Goal: Task Accomplishment & Management: Manage account settings

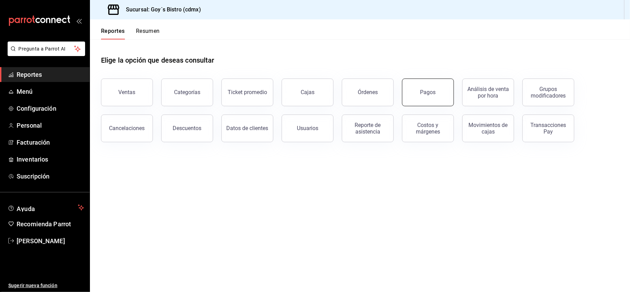
click at [425, 98] on button "Pagos" at bounding box center [428, 92] width 52 height 28
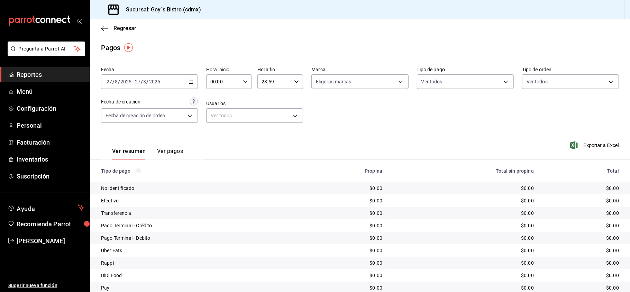
click at [216, 151] on div "Ver resumen Ver pagos Exportar a Excel" at bounding box center [360, 149] width 540 height 37
click at [190, 79] on icon "button" at bounding box center [190, 81] width 5 height 5
click at [130, 150] on span "Mes actual" at bounding box center [134, 149] width 54 height 7
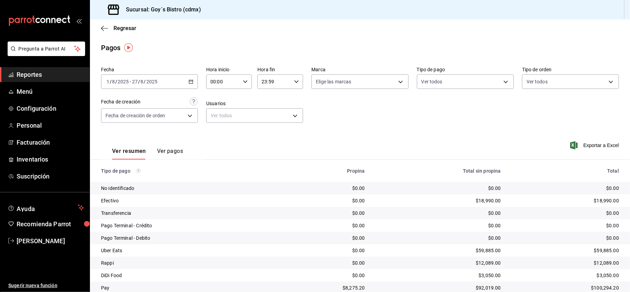
click at [192, 83] on icon "button" at bounding box center [190, 81] width 5 height 5
click at [141, 180] on span "Rango de fechas" at bounding box center [134, 180] width 54 height 7
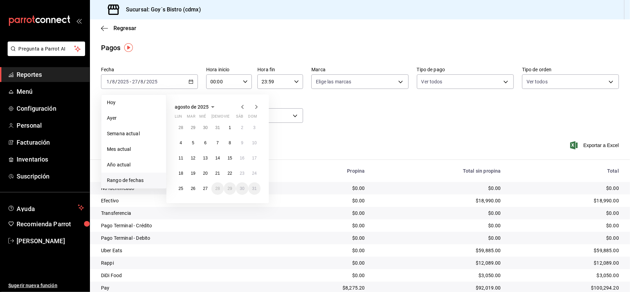
click at [242, 108] on icon "button" at bounding box center [242, 107] width 8 height 8
click at [194, 126] on abbr "1" at bounding box center [193, 127] width 2 height 5
click at [219, 187] on abbr "31" at bounding box center [217, 188] width 4 height 5
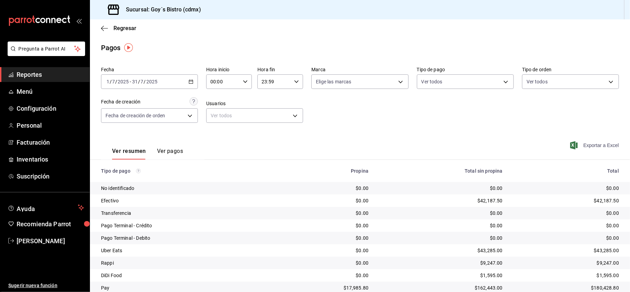
click at [592, 147] on span "Exportar a Excel" at bounding box center [594, 145] width 47 height 8
click at [37, 71] on span "Reportes" at bounding box center [50, 74] width 67 height 9
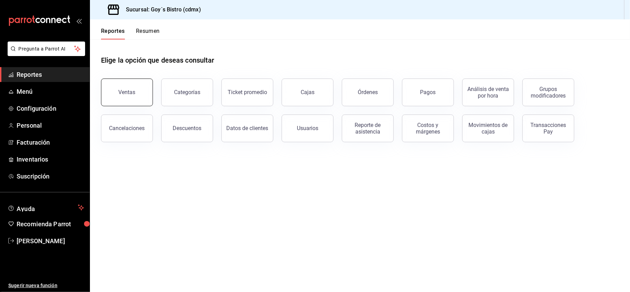
click at [143, 86] on button "Ventas" at bounding box center [127, 92] width 52 height 28
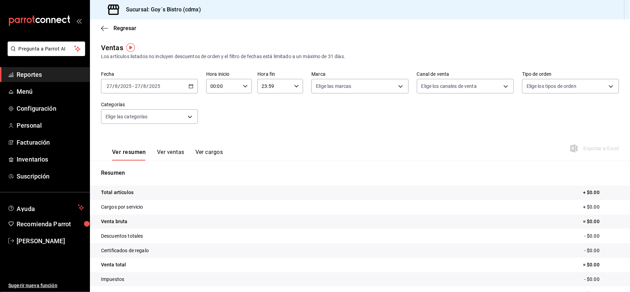
click at [189, 86] on icon "button" at bounding box center [190, 86] width 5 height 5
click at [133, 167] on span "Rango de fechas" at bounding box center [134, 169] width 54 height 7
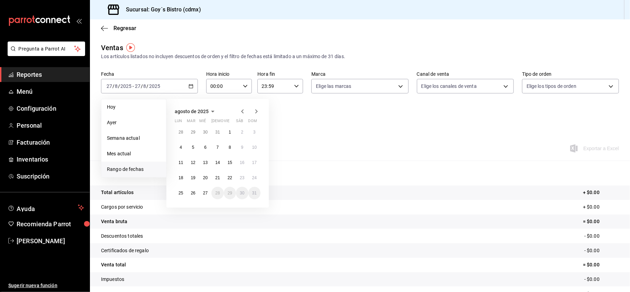
click at [241, 111] on icon "button" at bounding box center [242, 111] width 2 height 4
click at [192, 132] on abbr "1" at bounding box center [193, 132] width 2 height 5
click at [216, 191] on abbr "31" at bounding box center [217, 193] width 4 height 5
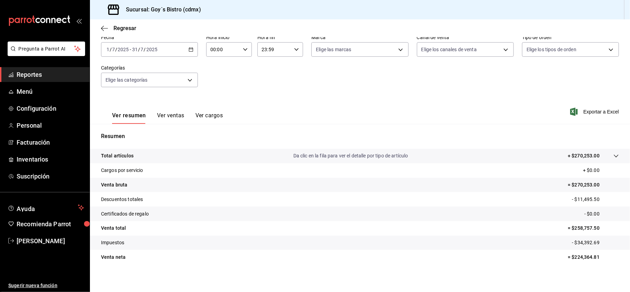
scroll to position [39, 0]
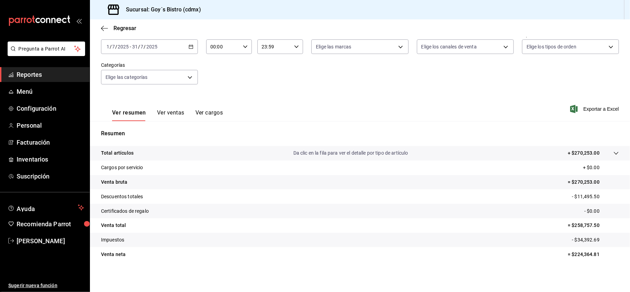
click at [42, 71] on span "Reportes" at bounding box center [50, 74] width 67 height 9
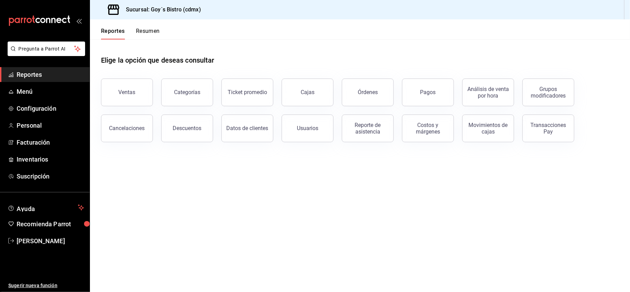
click at [36, 71] on span "Reportes" at bounding box center [50, 74] width 67 height 9
click at [29, 70] on span "Reportes" at bounding box center [50, 74] width 67 height 9
click at [32, 70] on span "Reportes" at bounding box center [50, 74] width 67 height 9
click at [32, 69] on link "Reportes" at bounding box center [45, 74] width 90 height 15
click at [39, 70] on span "Reportes" at bounding box center [50, 74] width 67 height 9
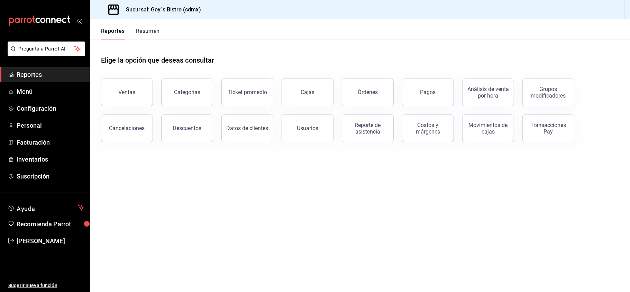
click at [32, 70] on span "Reportes" at bounding box center [50, 74] width 67 height 9
click at [9, 68] on link "Reportes" at bounding box center [45, 74] width 90 height 15
click at [33, 73] on span "Reportes" at bounding box center [50, 74] width 67 height 9
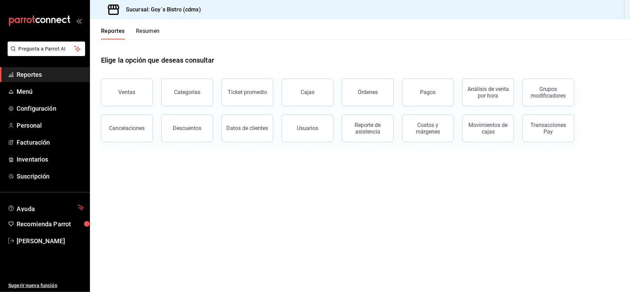
click at [36, 71] on span "Reportes" at bounding box center [50, 74] width 67 height 9
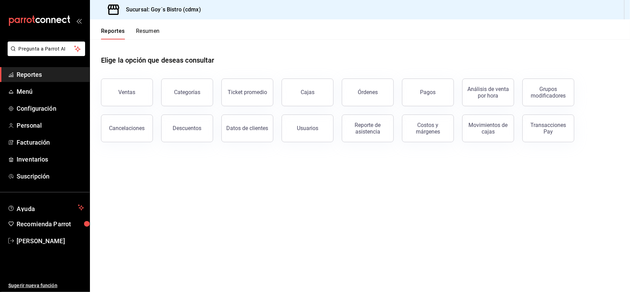
click at [36, 71] on span "Reportes" at bounding box center [50, 74] width 67 height 9
click at [42, 77] on span "Reportes" at bounding box center [50, 74] width 67 height 9
click at [46, 71] on span "Reportes" at bounding box center [50, 74] width 67 height 9
click at [29, 74] on span "Reportes" at bounding box center [50, 74] width 67 height 9
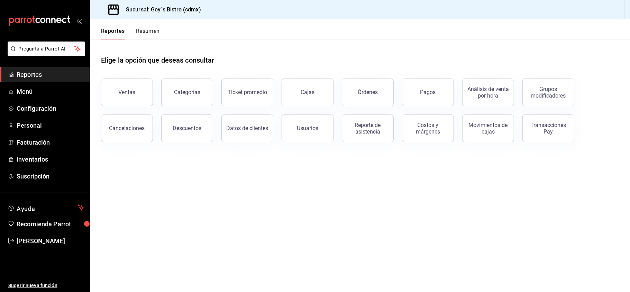
click at [29, 74] on span "Reportes" at bounding box center [50, 74] width 67 height 9
click at [106, 89] on button "Ventas" at bounding box center [127, 92] width 52 height 28
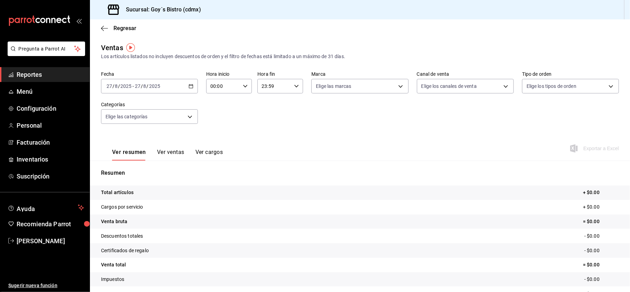
click at [190, 89] on div "[DATE] [DATE] - [DATE] [DATE]" at bounding box center [149, 86] width 97 height 15
click at [120, 168] on span "Rango de fechas" at bounding box center [134, 169] width 54 height 7
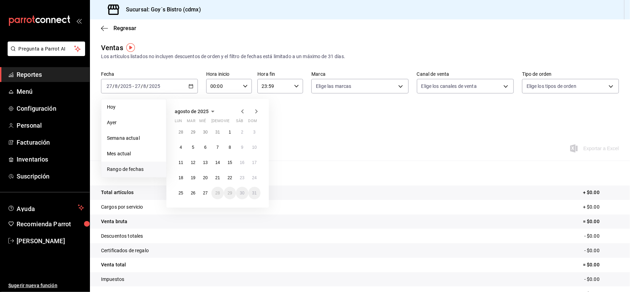
click at [242, 111] on icon "button" at bounding box center [242, 111] width 2 height 4
click at [240, 109] on icon "button" at bounding box center [242, 111] width 8 height 8
click at [189, 134] on button "1" at bounding box center [193, 132] width 12 height 12
click at [215, 194] on abbr "31" at bounding box center [217, 193] width 4 height 5
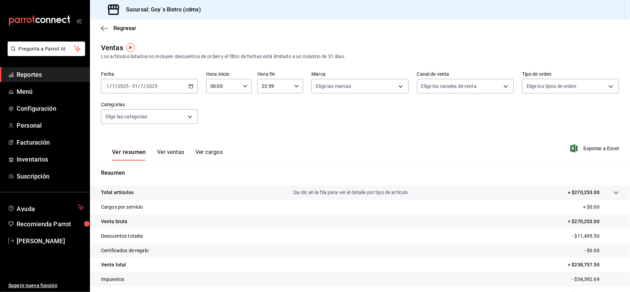
click at [317, 103] on div "Fecha [DATE] [DATE] - [DATE] [DATE] Hora inicio 00:00 Hora inicio Hora fin 23:5…" at bounding box center [360, 101] width 518 height 61
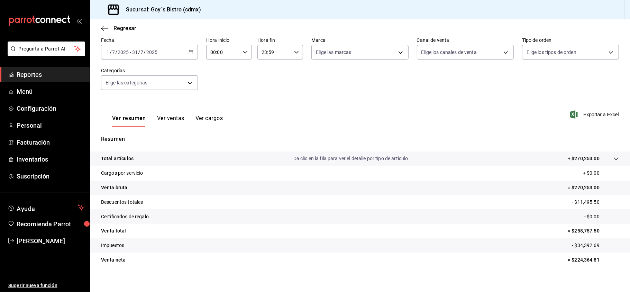
scroll to position [39, 0]
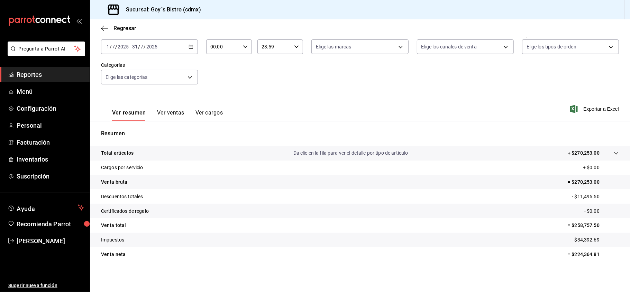
click at [44, 68] on link "Reportes" at bounding box center [45, 74] width 90 height 15
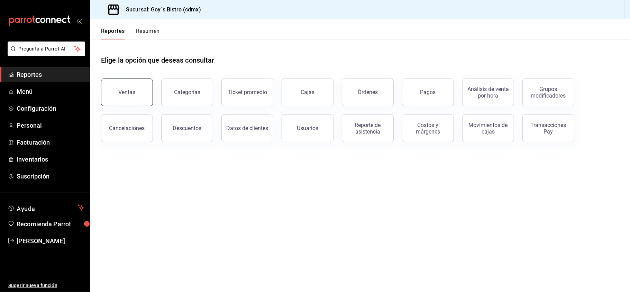
click at [127, 91] on div "Ventas" at bounding box center [127, 92] width 17 height 7
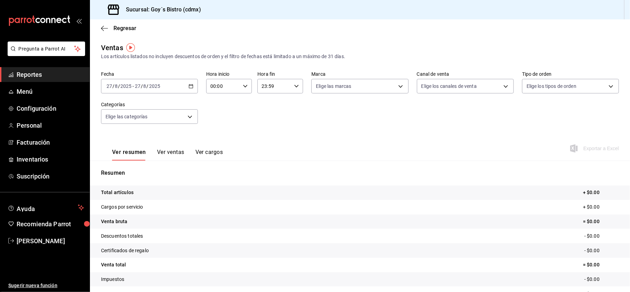
click at [178, 154] on button "Ver ventas" at bounding box center [170, 155] width 27 height 12
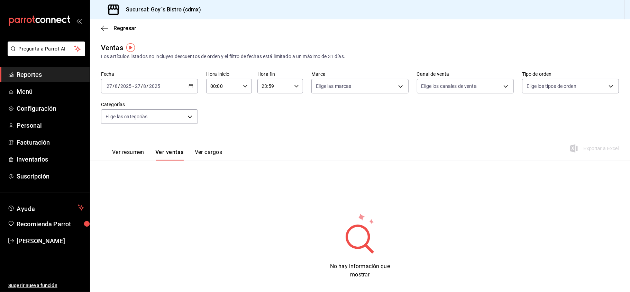
click at [221, 151] on button "Ver cargos" at bounding box center [209, 155] width 28 height 12
click at [192, 84] on icon "button" at bounding box center [190, 86] width 5 height 5
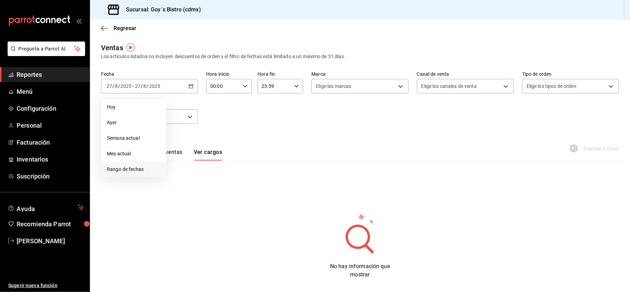
click at [139, 161] on li "Rango de fechas" at bounding box center [133, 169] width 65 height 16
click at [240, 112] on icon "button" at bounding box center [242, 111] width 8 height 8
click at [194, 131] on abbr "1" at bounding box center [193, 132] width 2 height 5
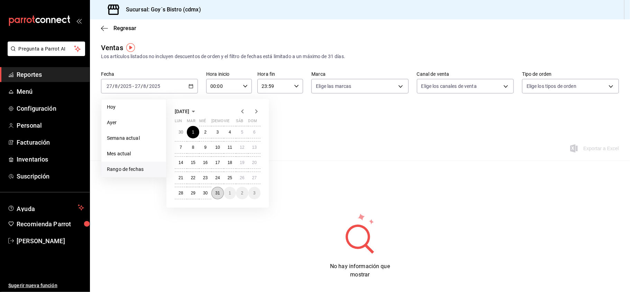
click at [217, 195] on abbr "31" at bounding box center [217, 193] width 4 height 5
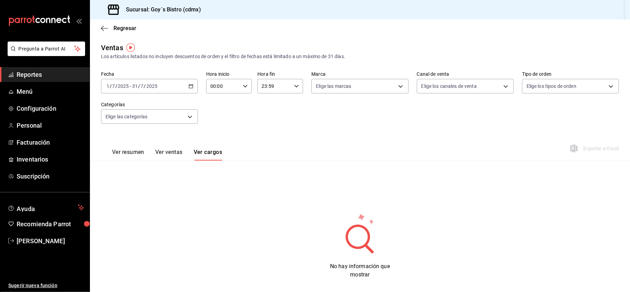
click at [170, 152] on button "Ver ventas" at bounding box center [168, 155] width 27 height 12
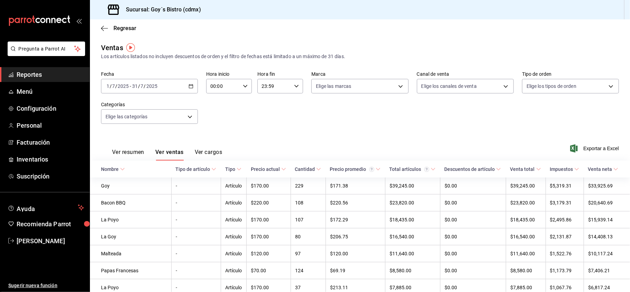
click at [136, 150] on button "Ver resumen" at bounding box center [128, 155] width 32 height 12
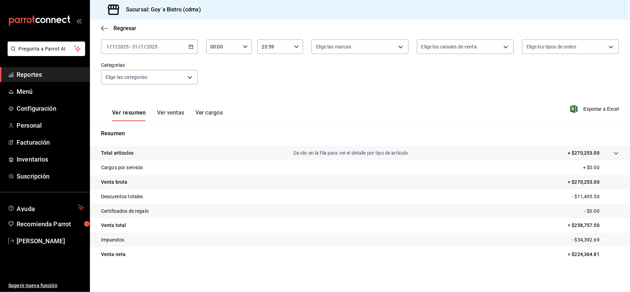
scroll to position [21, 0]
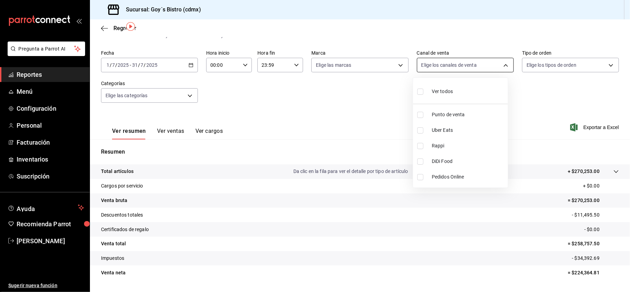
click at [472, 64] on body "Pregunta a Parrot AI Reportes Menú Configuración Personal Facturación Inventari…" at bounding box center [315, 146] width 630 height 292
click at [454, 115] on span "Punto de venta" at bounding box center [468, 114] width 73 height 7
type input "PARROT"
checkbox input "true"
click at [529, 101] on div at bounding box center [315, 146] width 630 height 292
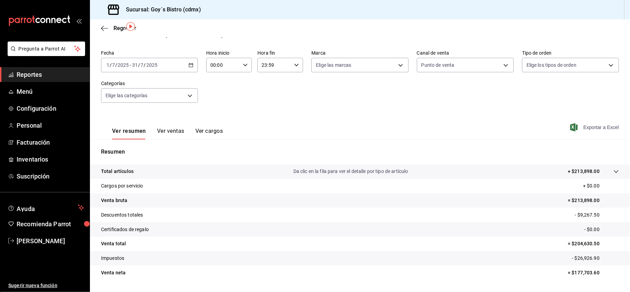
click at [580, 128] on span "Exportar a Excel" at bounding box center [594, 127] width 47 height 8
click at [212, 129] on button "Ver cargos" at bounding box center [209, 134] width 28 height 12
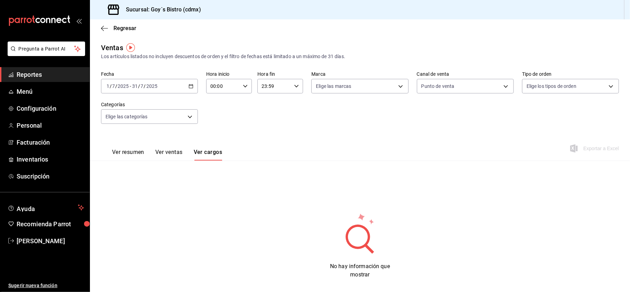
click at [57, 74] on span "Reportes" at bounding box center [50, 74] width 67 height 9
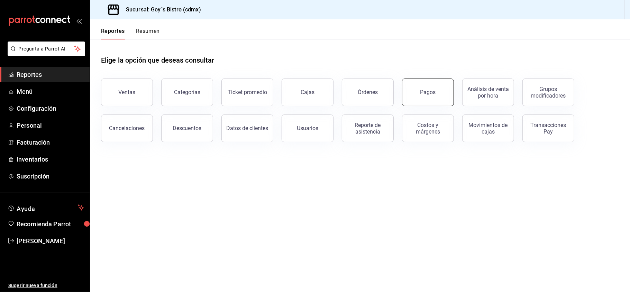
click at [433, 84] on button "Pagos" at bounding box center [428, 92] width 52 height 28
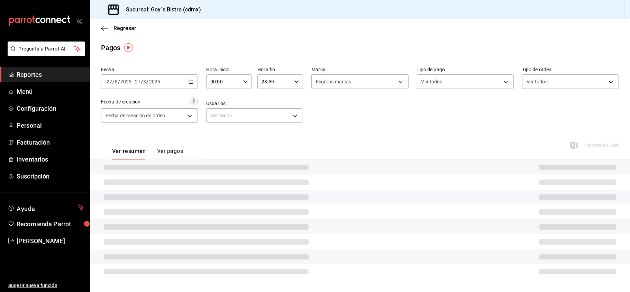
click at [192, 80] on \(Stroke\) "button" at bounding box center [192, 80] width 0 height 0
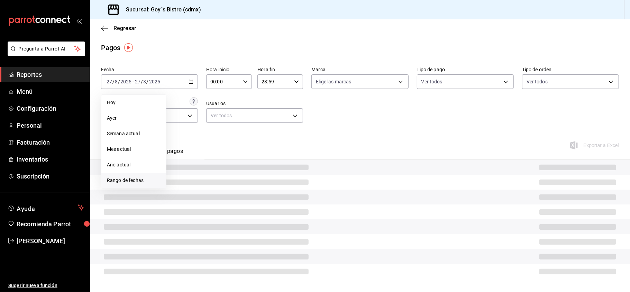
click at [129, 181] on span "Rango de fechas" at bounding box center [134, 180] width 54 height 7
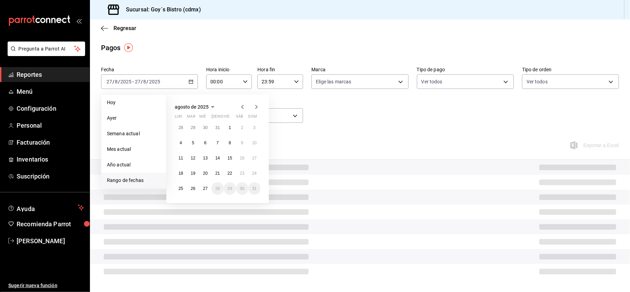
click at [241, 110] on icon "button" at bounding box center [242, 107] width 8 height 8
click at [196, 128] on button "1" at bounding box center [193, 127] width 12 height 12
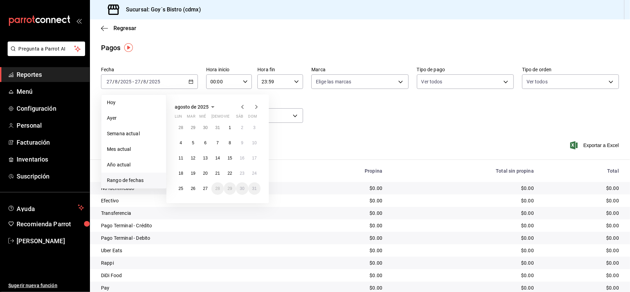
click at [243, 107] on icon "button" at bounding box center [242, 107] width 8 height 8
click at [192, 129] on abbr "1" at bounding box center [193, 127] width 2 height 5
click at [216, 185] on button "31" at bounding box center [217, 188] width 12 height 12
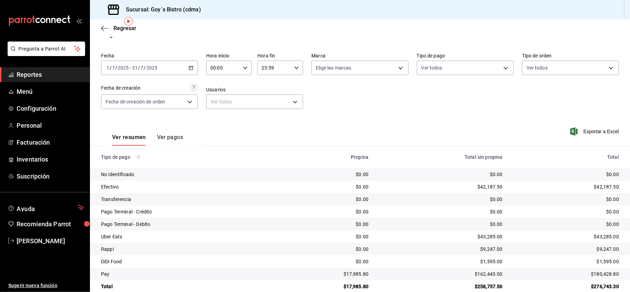
scroll to position [26, 0]
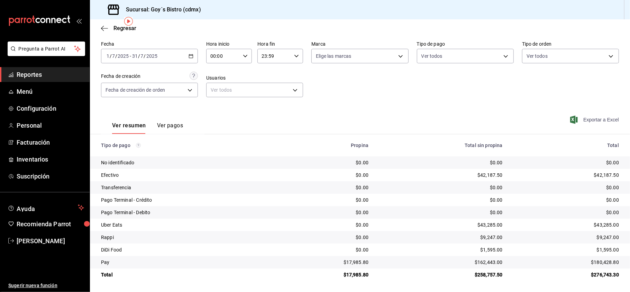
click at [579, 117] on span "Exportar a Excel" at bounding box center [594, 119] width 47 height 8
click at [498, 263] on td "$162,443.00" at bounding box center [441, 262] width 134 height 12
click at [121, 260] on div "Pay" at bounding box center [185, 262] width 168 height 7
click at [42, 80] on link "Reportes" at bounding box center [45, 74] width 90 height 15
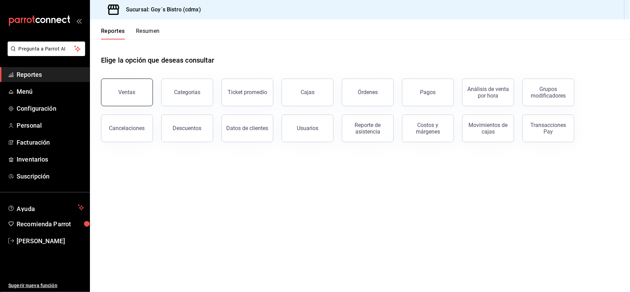
click at [111, 98] on button "Ventas" at bounding box center [127, 92] width 52 height 28
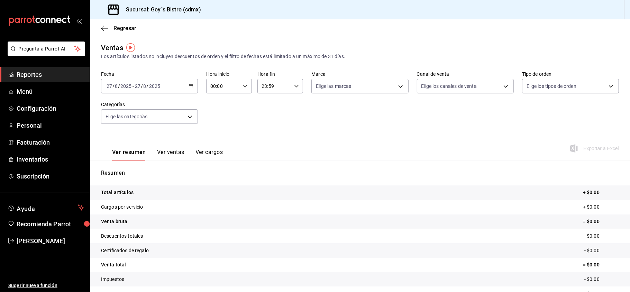
click at [188, 86] on icon "button" at bounding box center [190, 86] width 5 height 5
click at [127, 168] on span "Rango de fechas" at bounding box center [134, 169] width 54 height 7
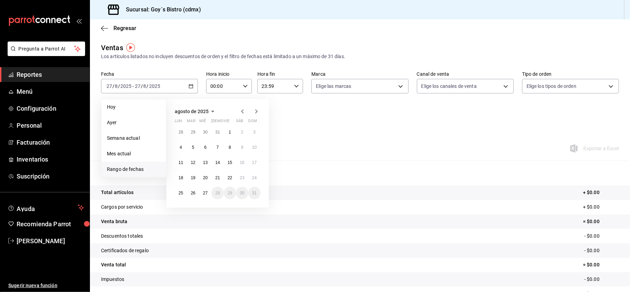
click at [242, 109] on icon "button" at bounding box center [242, 111] width 8 height 8
click at [197, 133] on button "1" at bounding box center [193, 132] width 12 height 12
click at [219, 193] on abbr "31" at bounding box center [217, 193] width 4 height 5
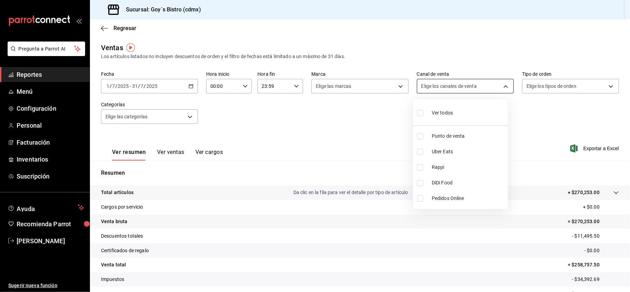
click at [501, 84] on body "Pregunta a Parrot AI Reportes Menú Configuración Personal Facturación Inventari…" at bounding box center [315, 146] width 630 height 292
click at [457, 136] on span "Punto de venta" at bounding box center [468, 135] width 73 height 7
type input "PARROT"
checkbox input "true"
click at [550, 158] on div at bounding box center [315, 146] width 630 height 292
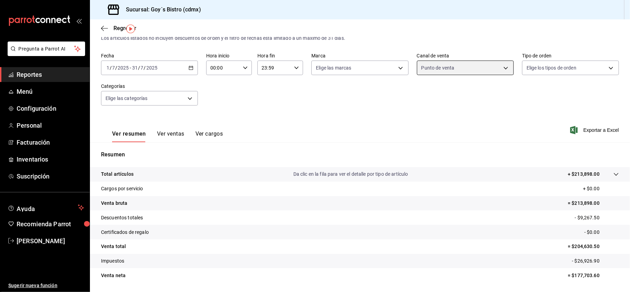
scroll to position [37, 0]
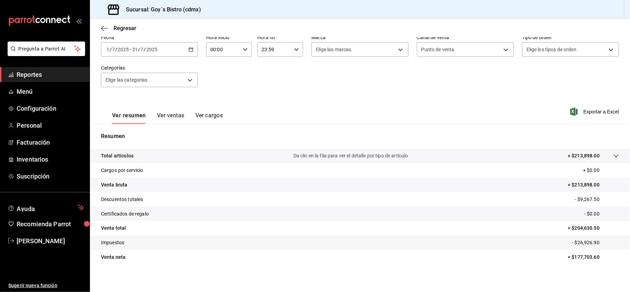
click at [176, 112] on button "Ver ventas" at bounding box center [170, 118] width 27 height 12
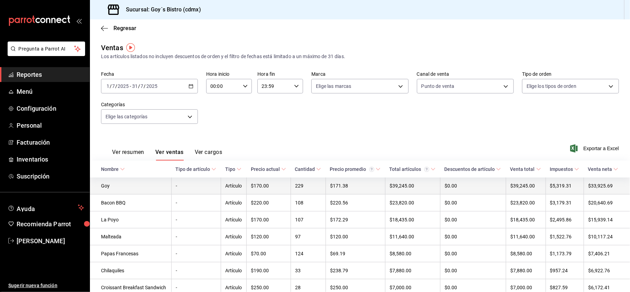
click at [595, 187] on td "$33,925.69" at bounding box center [606, 185] width 46 height 17
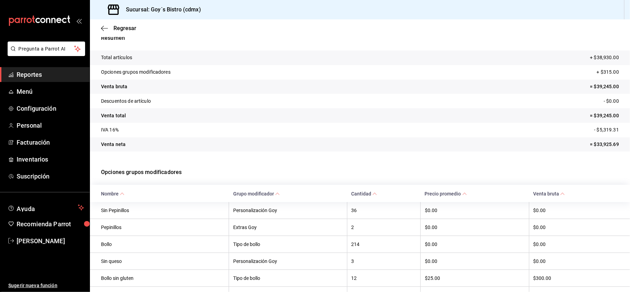
scroll to position [25, 0]
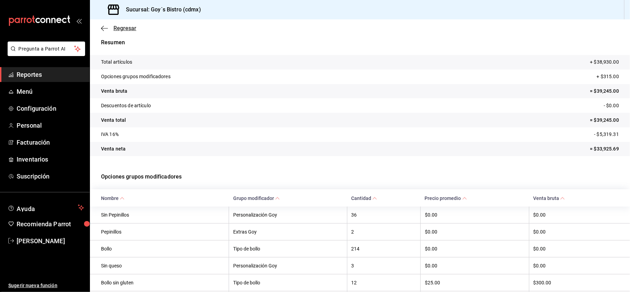
drag, startPoint x: 101, startPoint y: 33, endPoint x: 101, endPoint y: 28, distance: 4.9
click at [101, 28] on div "Regresar" at bounding box center [360, 28] width 540 height 18
click at [101, 28] on icon "button" at bounding box center [102, 28] width 3 height 5
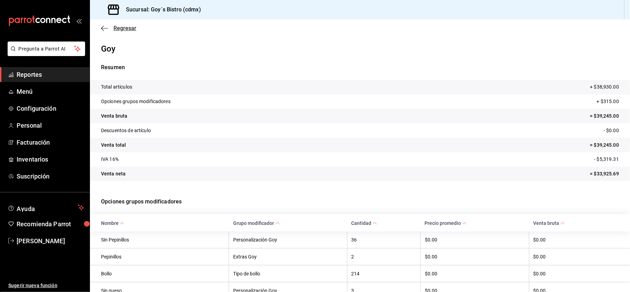
click at [103, 25] on icon "button" at bounding box center [104, 28] width 7 height 6
click at [40, 74] on span "Reportes" at bounding box center [50, 74] width 67 height 9
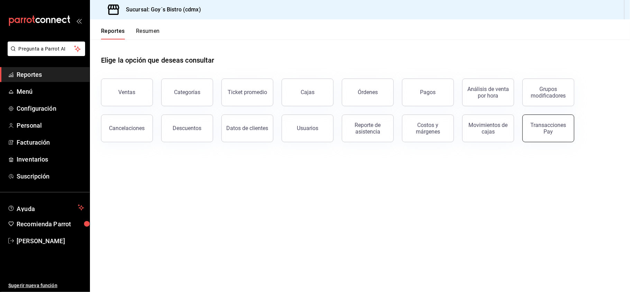
click at [551, 129] on div "Transacciones Pay" at bounding box center [548, 128] width 43 height 13
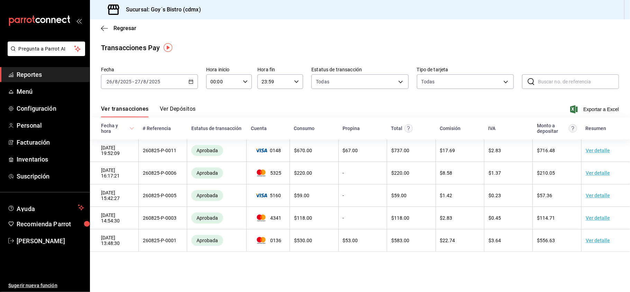
click at [192, 83] on icon "button" at bounding box center [190, 81] width 5 height 5
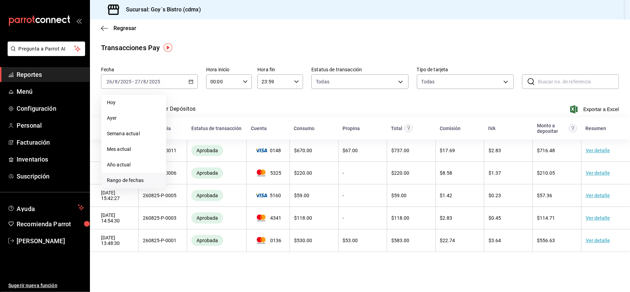
click at [136, 178] on span "Rango de fechas" at bounding box center [134, 180] width 54 height 7
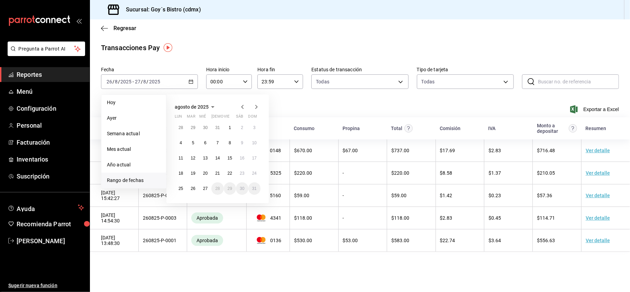
click at [239, 108] on icon "button" at bounding box center [242, 107] width 8 height 8
click at [190, 130] on button "1" at bounding box center [193, 127] width 12 height 12
click at [222, 186] on button "31" at bounding box center [217, 188] width 12 height 12
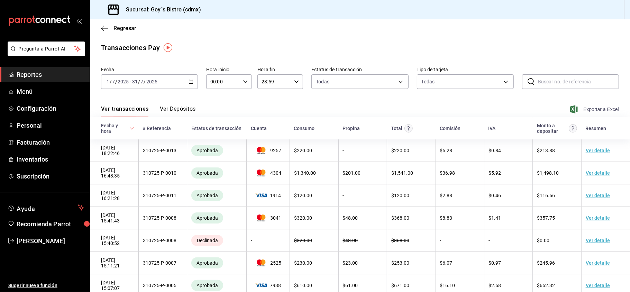
click at [588, 111] on span "Exportar a Excel" at bounding box center [594, 109] width 47 height 8
click at [183, 109] on button "Ver Depósitos" at bounding box center [178, 111] width 36 height 12
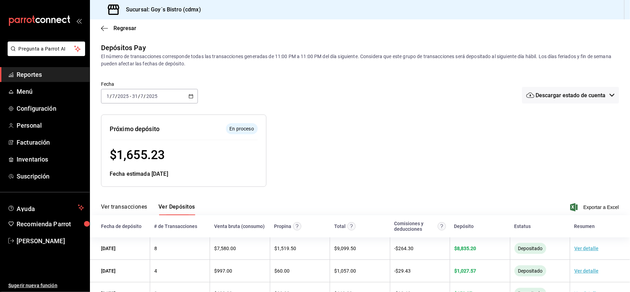
click at [404, 133] on div at bounding box center [398, 144] width 265 height 83
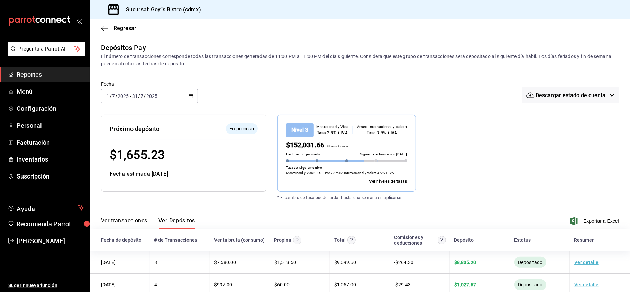
click at [99, 27] on div "Regresar" at bounding box center [360, 28] width 540 height 18
click at [41, 75] on span "Reportes" at bounding box center [50, 74] width 67 height 9
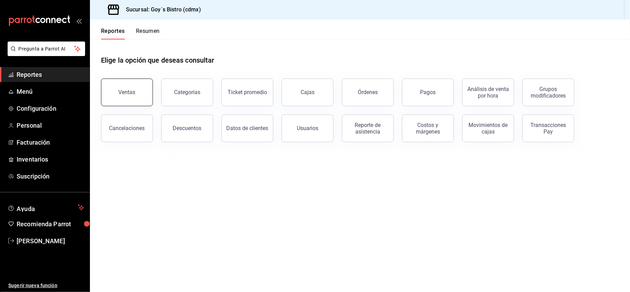
click at [136, 92] on button "Ventas" at bounding box center [127, 92] width 52 height 28
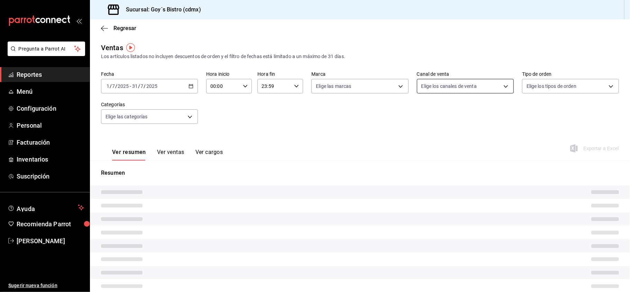
type input "PARROT"
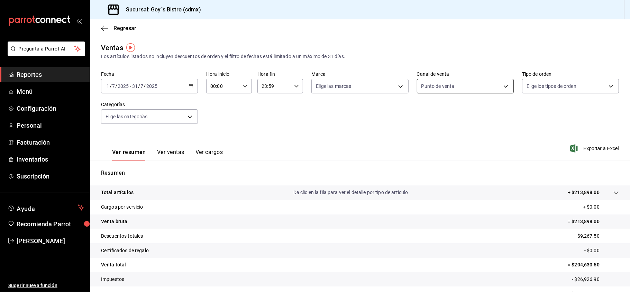
click at [470, 91] on div "Punto de venta" at bounding box center [465, 86] width 97 height 15
click at [470, 91] on body "Pregunta a Parrot AI Reportes Menú Configuración Personal Facturación Inventari…" at bounding box center [315, 146] width 630 height 292
click at [176, 151] on div at bounding box center [315, 146] width 630 height 292
click at [176, 151] on button "Ver ventas" at bounding box center [170, 155] width 27 height 12
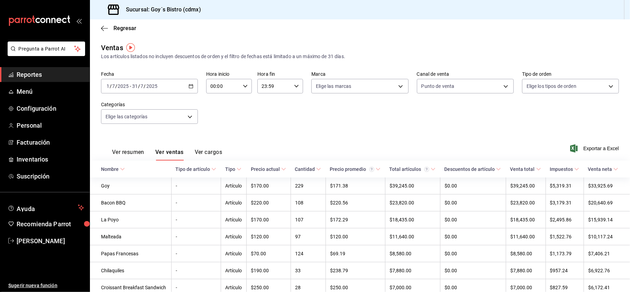
click at [206, 150] on button "Ver cargos" at bounding box center [209, 155] width 28 height 12
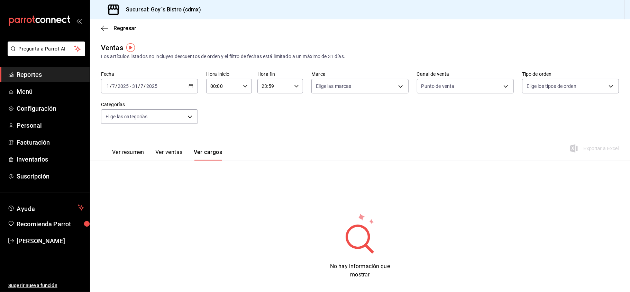
click at [174, 150] on button "Ver ventas" at bounding box center [168, 155] width 27 height 12
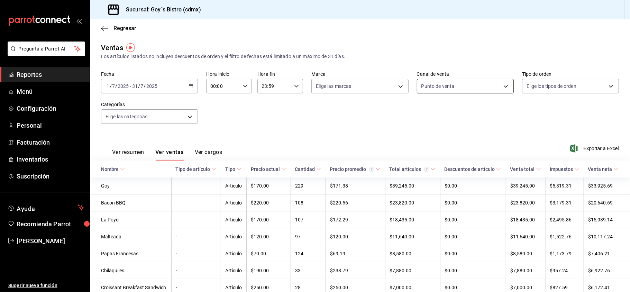
click at [440, 82] on body "Pregunta a Parrot AI Reportes Menú Configuración Personal Facturación Inventari…" at bounding box center [315, 146] width 630 height 292
click at [328, 144] on div at bounding box center [315, 146] width 630 height 292
click at [458, 90] on body "Pregunta a Parrot AI Reportes Menú Configuración Personal Facturación Inventari…" at bounding box center [315, 146] width 630 height 292
click at [458, 90] on div at bounding box center [315, 146] width 630 height 292
click at [78, 20] on icon "open_drawer_menu" at bounding box center [79, 21] width 6 height 6
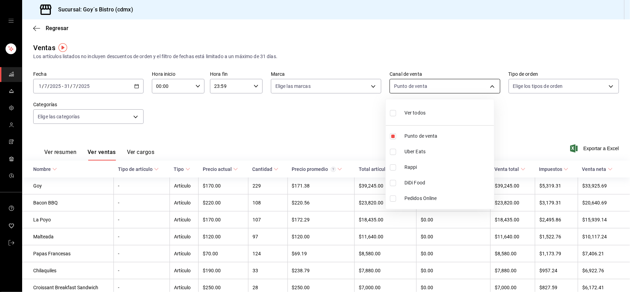
click at [489, 86] on body "Sucursal: Goy´s Bistro (cdmx) Regresar Ventas Los artículos listados no incluye…" at bounding box center [315, 146] width 630 height 292
click at [10, 47] on div at bounding box center [315, 146] width 630 height 292
click at [12, 23] on icon "open drawer" at bounding box center [11, 21] width 6 height 6
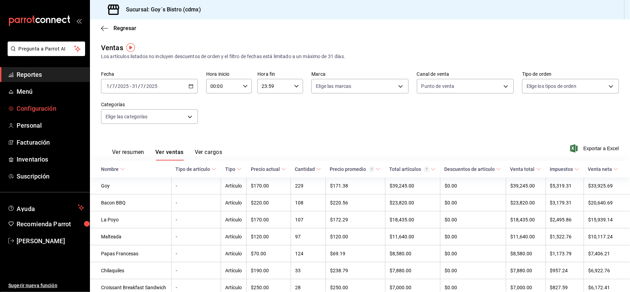
click at [39, 111] on span "Configuración" at bounding box center [50, 108] width 67 height 9
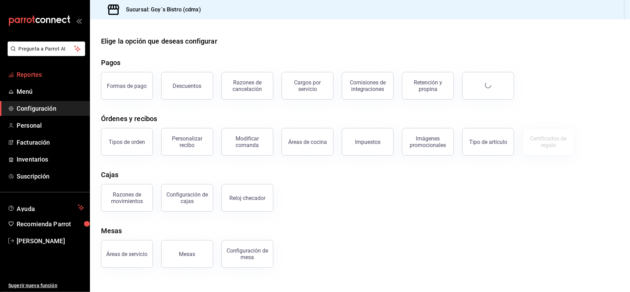
click at [43, 71] on span "Reportes" at bounding box center [50, 74] width 67 height 9
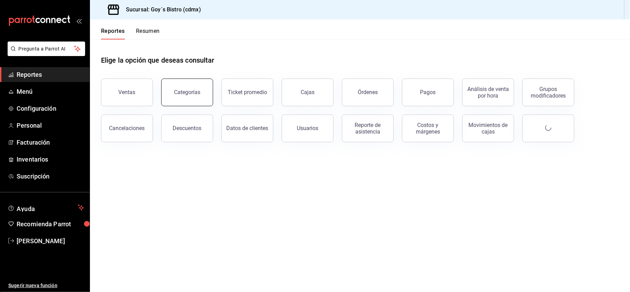
click at [194, 100] on button "Categorías" at bounding box center [187, 92] width 52 height 28
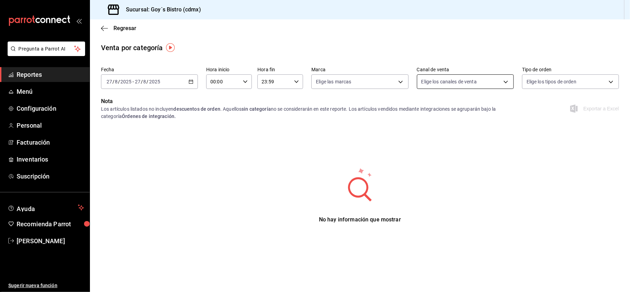
drag, startPoint x: 462, startPoint y: 89, endPoint x: 458, endPoint y: 82, distance: 8.5
click at [458, 82] on div "Fecha [DATE] [DATE] - [DATE] [DATE] Hora inicio 00:00 Hora inicio Hora fin 23:5…" at bounding box center [360, 80] width 518 height 33
click at [458, 82] on body "Pregunta a Parrot AI Reportes Menú Configuración Personal Facturación Inventari…" at bounding box center [315, 146] width 630 height 292
click at [588, 78] on div at bounding box center [315, 146] width 630 height 292
click at [588, 78] on body "Pregunta a Parrot AI Reportes Menú Configuración Personal Facturación Inventari…" at bounding box center [315, 146] width 630 height 292
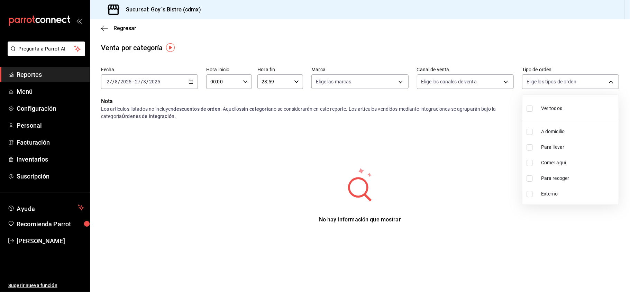
click at [588, 78] on div at bounding box center [315, 146] width 630 height 292
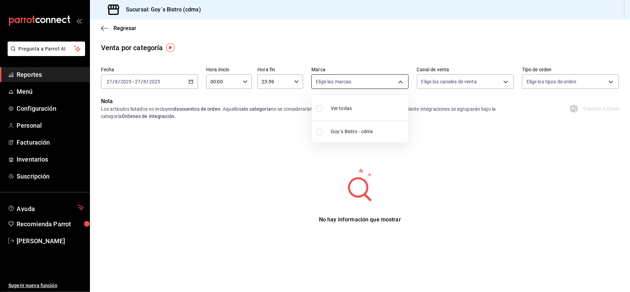
click at [395, 86] on body "Pregunta a Parrot AI Reportes Menú Configuración Personal Facturación Inventari…" at bounding box center [315, 146] width 630 height 292
click at [395, 86] on div at bounding box center [315, 146] width 630 height 292
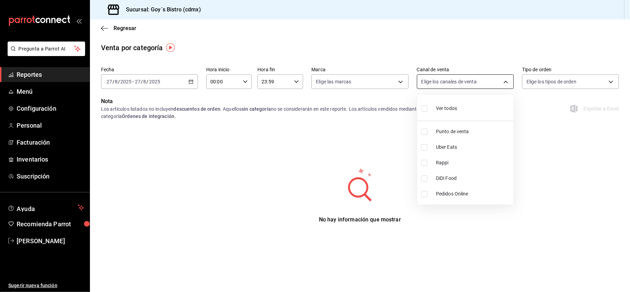
click at [455, 78] on body "Pregunta a Parrot AI Reportes Menú Configuración Personal Facturación Inventari…" at bounding box center [315, 146] width 630 height 292
click at [110, 24] on div at bounding box center [315, 146] width 630 height 292
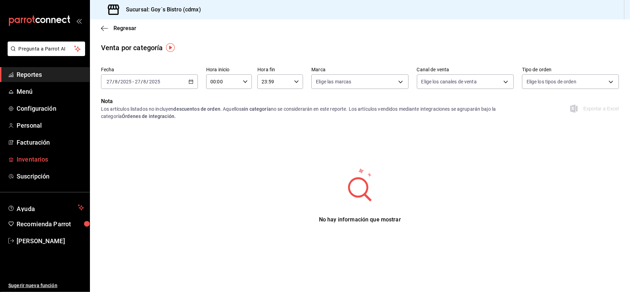
click at [49, 161] on span "Inventarios" at bounding box center [50, 159] width 67 height 9
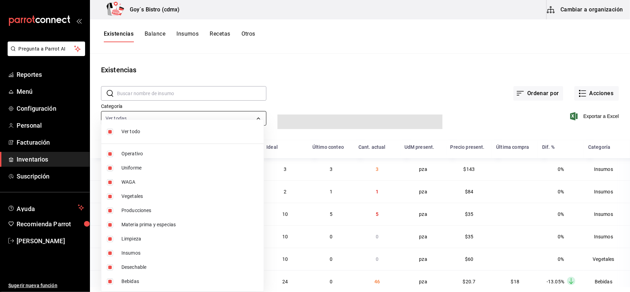
click at [193, 118] on body "Pregunta a Parrot AI Reportes Menú Configuración Personal Facturación Inventari…" at bounding box center [315, 143] width 630 height 287
click at [193, 118] on div at bounding box center [315, 146] width 630 height 292
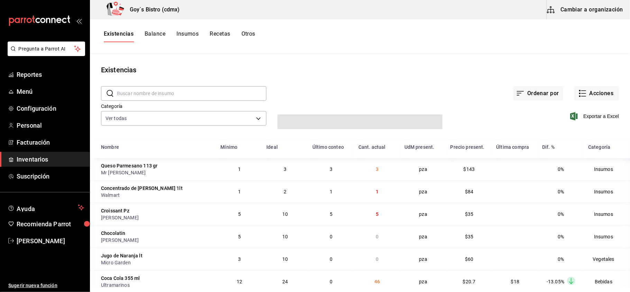
click at [163, 31] on button "Balance" at bounding box center [155, 36] width 21 height 12
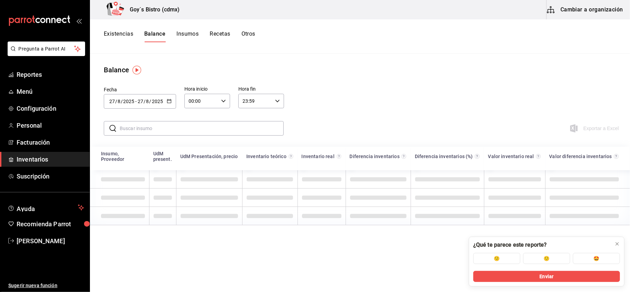
click at [187, 31] on button "Insumos" at bounding box center [187, 36] width 22 height 12
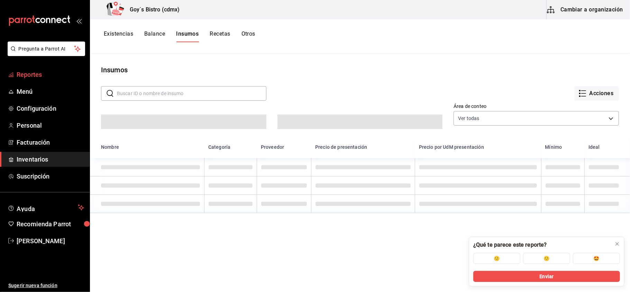
click at [40, 75] on span "Reportes" at bounding box center [50, 74] width 67 height 9
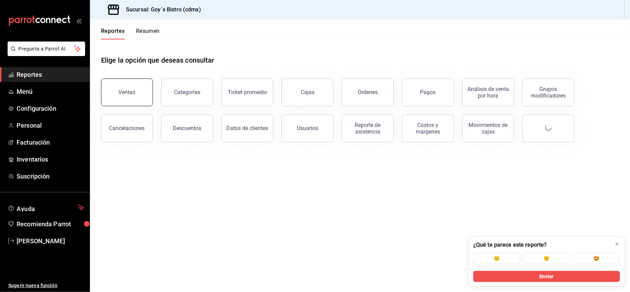
click at [119, 96] on button "Ventas" at bounding box center [127, 92] width 52 height 28
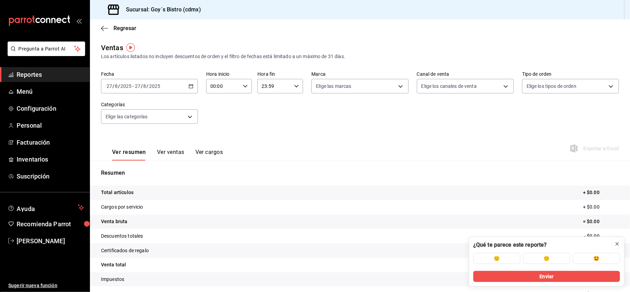
click at [618, 245] on icon at bounding box center [616, 243] width 3 height 3
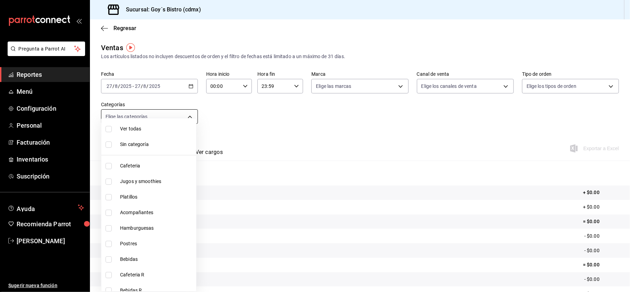
click at [171, 119] on body "Pregunta a Parrot AI Reportes Menú Configuración Personal Facturación Inventari…" at bounding box center [315, 146] width 630 height 292
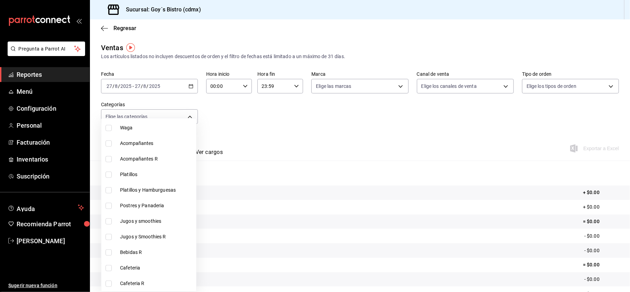
click at [311, 17] on div at bounding box center [315, 146] width 630 height 292
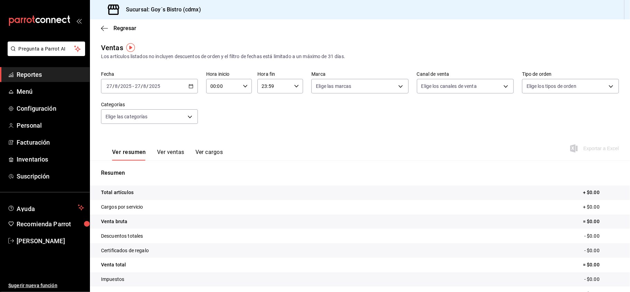
click at [191, 84] on \(Stroke\) "button" at bounding box center [191, 86] width 4 height 4
click at [136, 106] on span "Hoy" at bounding box center [134, 106] width 54 height 7
click at [62, 67] on link "Reportes" at bounding box center [45, 74] width 90 height 15
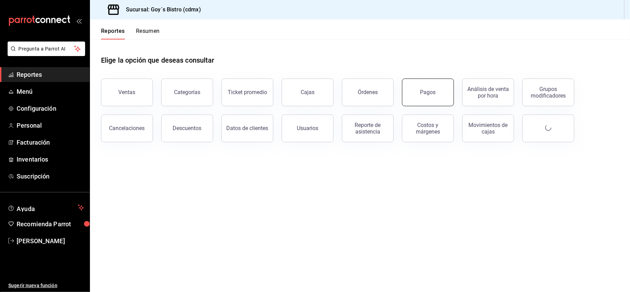
click at [436, 94] on button "Pagos" at bounding box center [428, 92] width 52 height 28
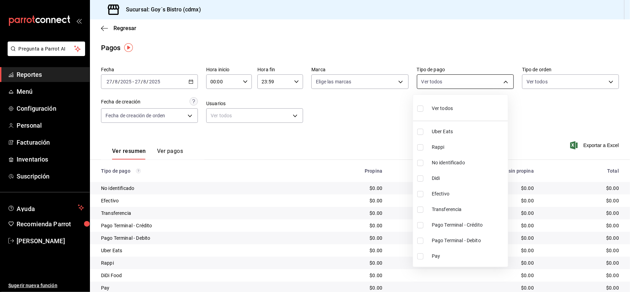
click at [436, 81] on body "Pregunta a Parrot AI Reportes Menú Configuración Personal Facturación Inventari…" at bounding box center [315, 146] width 630 height 292
click at [532, 82] on div at bounding box center [315, 146] width 630 height 292
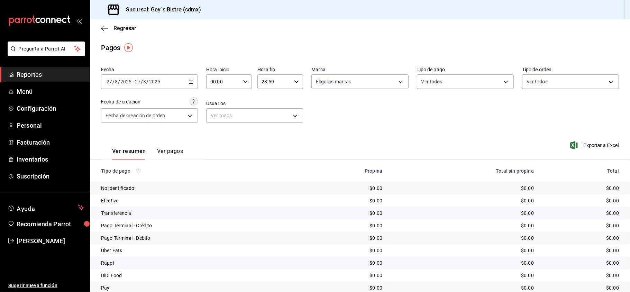
click at [532, 82] on div "Ver todos Uber Eats Rappi No identificado Didi Efectivo Transferencia Pago Term…" at bounding box center [315, 146] width 630 height 292
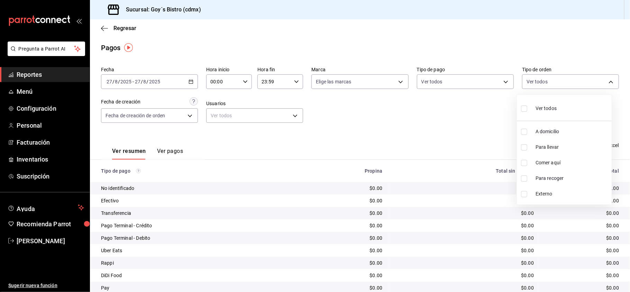
click at [532, 82] on body "Pregunta a Parrot AI Reportes Menú Configuración Personal Facturación Inventari…" at bounding box center [315, 146] width 630 height 292
click at [532, 82] on div at bounding box center [315, 146] width 630 height 292
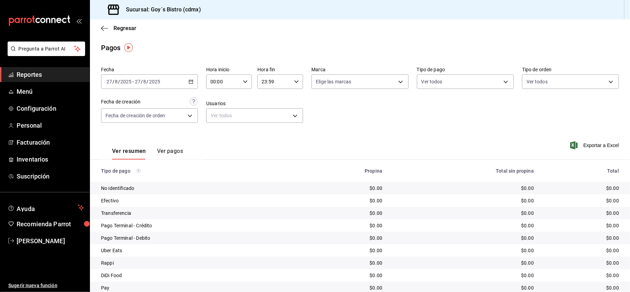
click at [47, 78] on span "Reportes" at bounding box center [50, 74] width 67 height 9
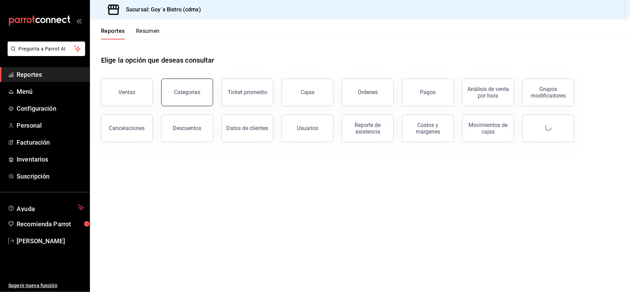
click at [191, 100] on button "Categorías" at bounding box center [187, 92] width 52 height 28
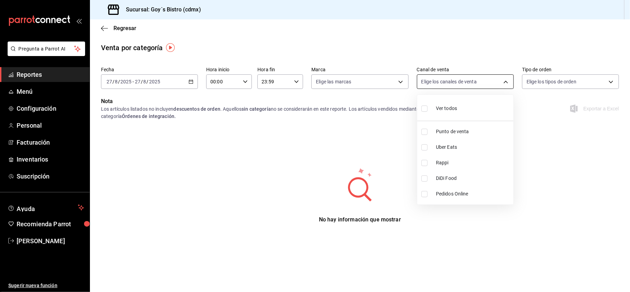
click at [465, 82] on body "Pregunta a Parrot AI Reportes Menú Configuración Personal Facturación Inventari…" at bounding box center [315, 146] width 630 height 292
click at [425, 132] on input "checkbox" at bounding box center [424, 132] width 6 height 6
checkbox input "true"
type input "PARROT"
click at [192, 81] on div at bounding box center [315, 146] width 630 height 292
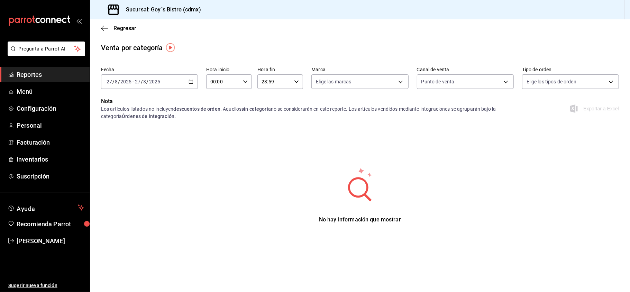
click at [192, 81] on div at bounding box center [315, 146] width 630 height 292
click at [192, 81] on \(Stroke\) "button" at bounding box center [191, 81] width 4 height 0
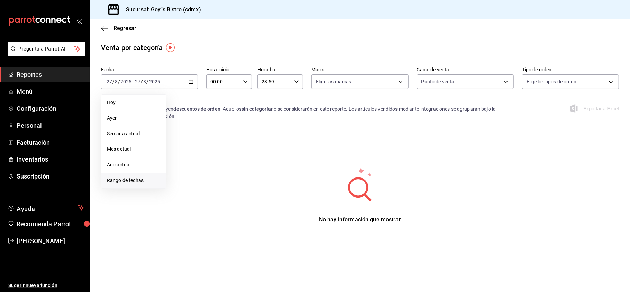
click at [133, 180] on span "Rango de fechas" at bounding box center [134, 180] width 54 height 7
click at [241, 107] on icon "button" at bounding box center [242, 107] width 8 height 8
click at [188, 126] on button "1" at bounding box center [193, 127] width 12 height 12
click at [216, 190] on abbr "31" at bounding box center [217, 188] width 4 height 5
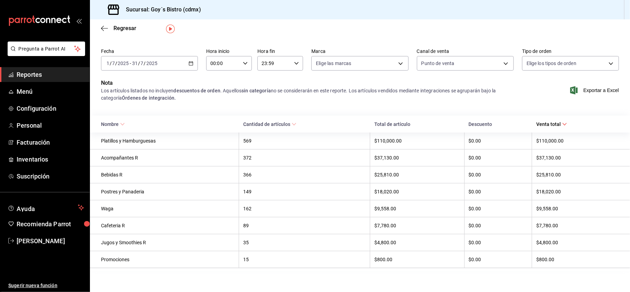
scroll to position [24, 0]
click at [590, 85] on span "Exportar a Excel" at bounding box center [594, 89] width 47 height 8
click at [589, 85] on span "Exportar a Excel" at bounding box center [594, 89] width 47 height 8
click at [483, 165] on th "$0.00" at bounding box center [498, 173] width 68 height 17
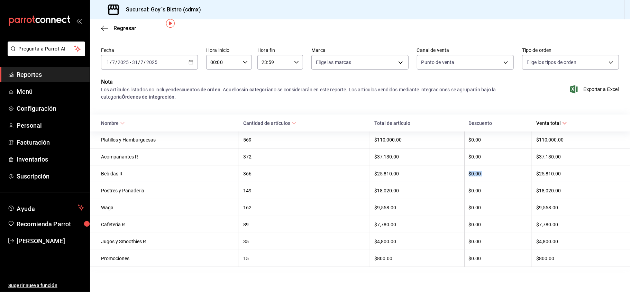
click at [483, 165] on th "$0.00" at bounding box center [498, 173] width 68 height 17
click at [487, 93] on div "Los artículos listados no incluyen descuentos de orden . Aquellos sin categoría…" at bounding box center [307, 93] width 413 height 15
click at [54, 105] on span "Configuración" at bounding box center [50, 108] width 67 height 9
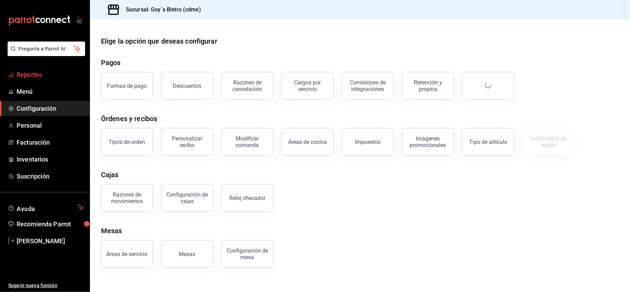
click at [36, 75] on span "Reportes" at bounding box center [50, 74] width 67 height 9
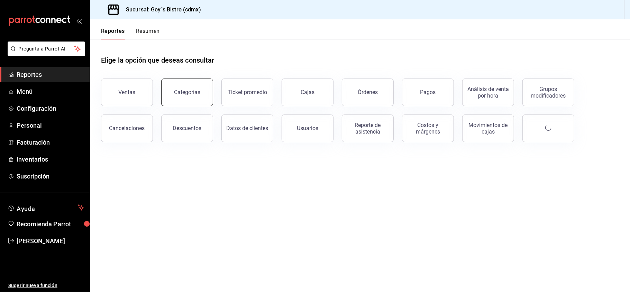
click at [178, 98] on button "Categorías" at bounding box center [187, 92] width 52 height 28
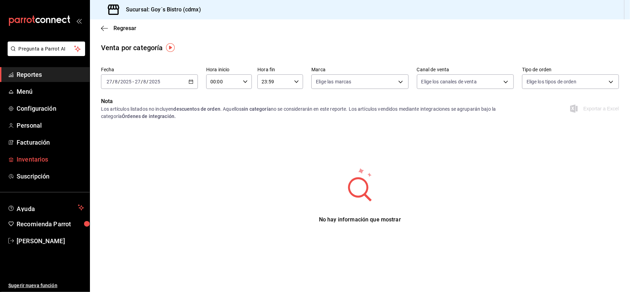
click at [41, 160] on span "Inventarios" at bounding box center [50, 159] width 67 height 9
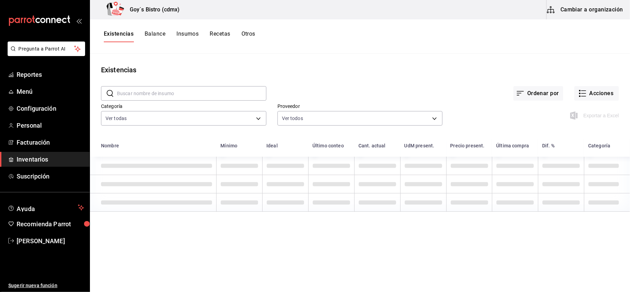
click at [194, 31] on button "Insumos" at bounding box center [187, 36] width 22 height 12
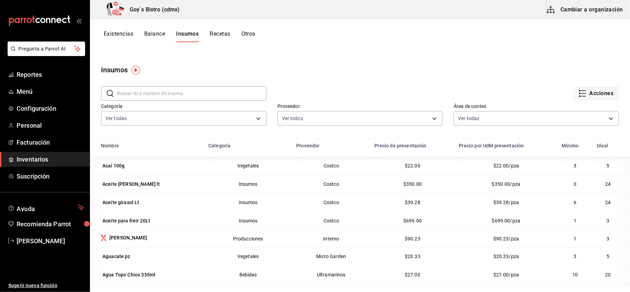
click at [309, 222] on td "Costco" at bounding box center [331, 220] width 78 height 18
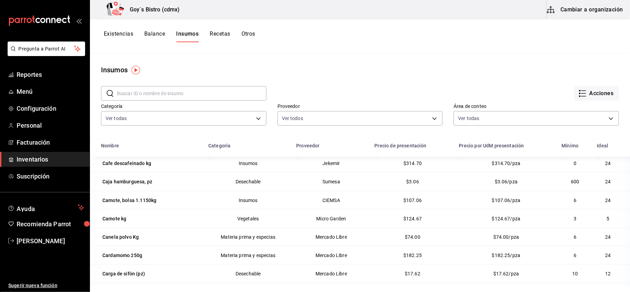
scroll to position [553, 0]
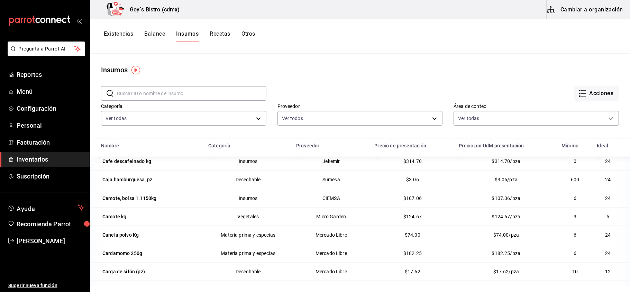
click at [224, 34] on button "Recetas" at bounding box center [220, 36] width 20 height 12
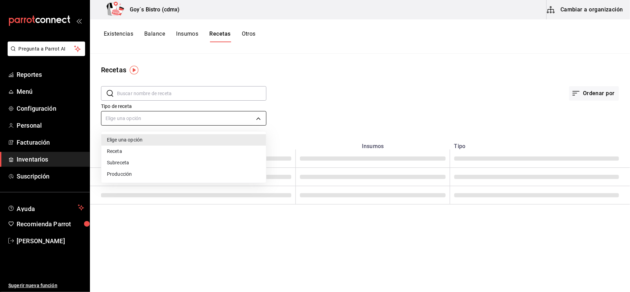
click at [148, 122] on body "Pregunta a Parrot AI Reportes Menú Configuración Personal Facturación Inventari…" at bounding box center [315, 143] width 630 height 287
click at [148, 122] on div at bounding box center [315, 146] width 630 height 292
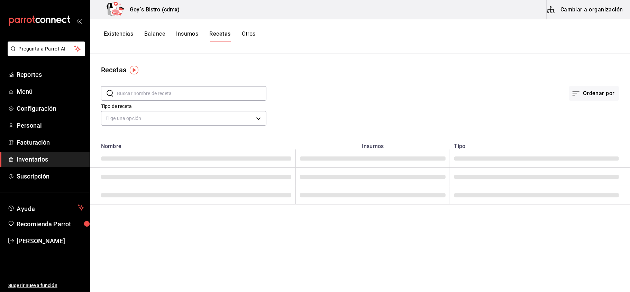
click at [251, 36] on button "Otros" at bounding box center [249, 36] width 14 height 12
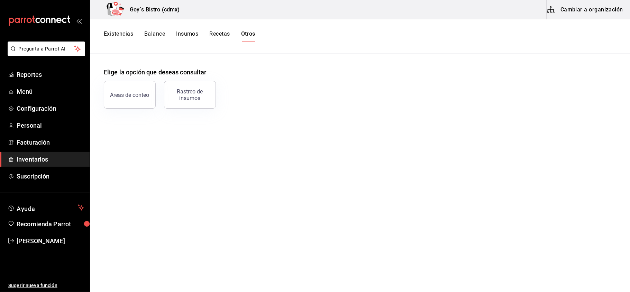
click at [127, 32] on button "Existencias" at bounding box center [118, 36] width 29 height 12
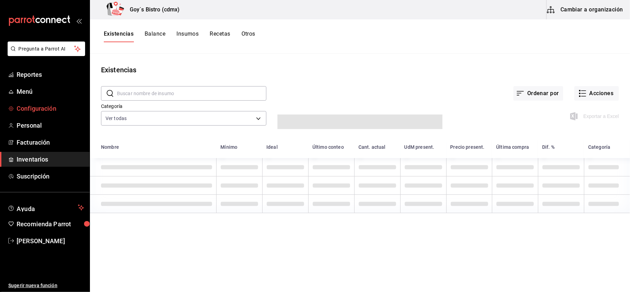
click at [47, 105] on span "Configuración" at bounding box center [50, 108] width 67 height 9
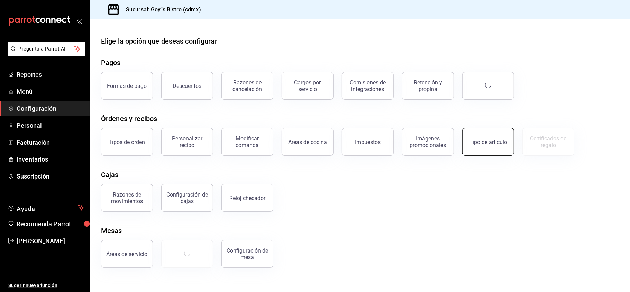
click at [499, 139] on div "Tipo de artículo" at bounding box center [488, 142] width 38 height 7
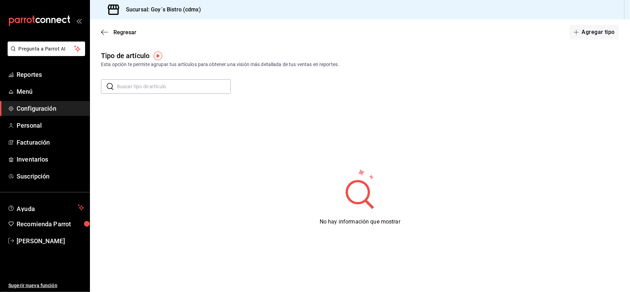
click at [136, 57] on div "Tipo de artículo" at bounding box center [125, 55] width 48 height 10
click at [104, 33] on icon "button" at bounding box center [104, 32] width 7 height 6
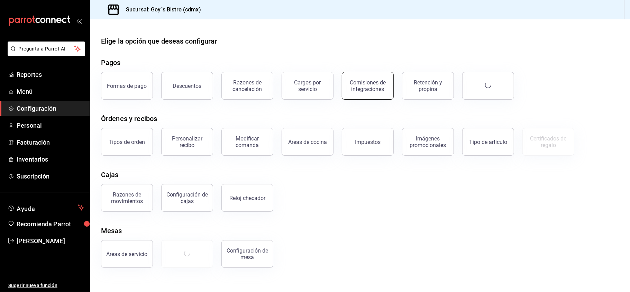
click at [375, 94] on button "Comisiones de integraciones" at bounding box center [368, 86] width 52 height 28
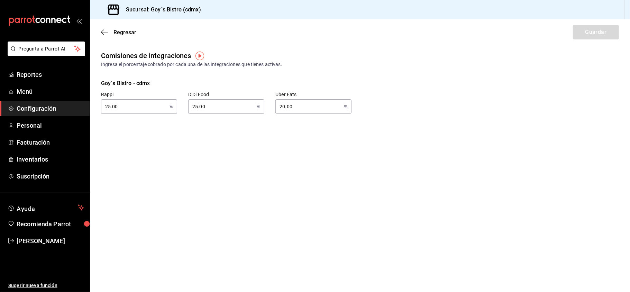
click at [46, 108] on span "Configuración" at bounding box center [50, 108] width 67 height 9
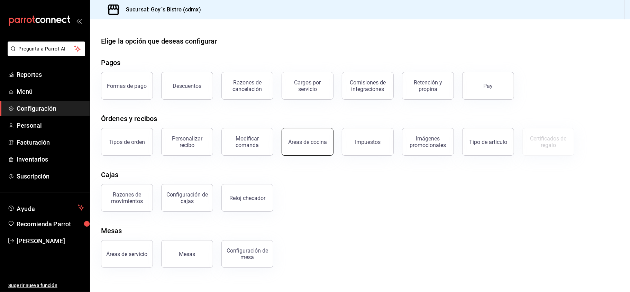
click at [312, 148] on button "Áreas de cocina" at bounding box center [307, 142] width 52 height 28
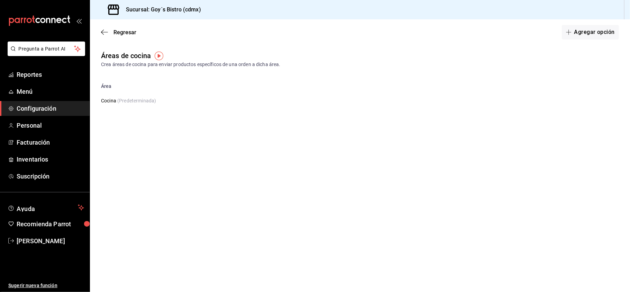
click at [44, 104] on span "Configuración" at bounding box center [50, 108] width 67 height 9
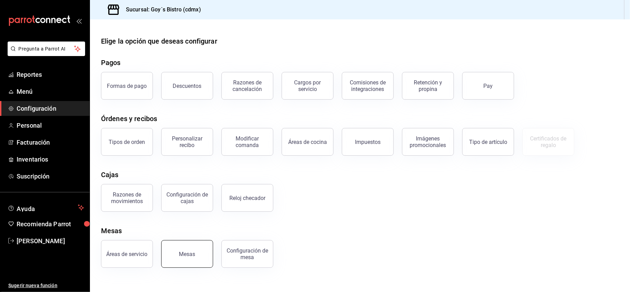
drag, startPoint x: 268, startPoint y: 248, endPoint x: 191, endPoint y: 255, distance: 76.8
click at [191, 255] on div "Áreas de servicio Mesas Configuración de mesa" at bounding box center [356, 250] width 526 height 36
click at [191, 255] on div "Mesas" at bounding box center [187, 254] width 16 height 7
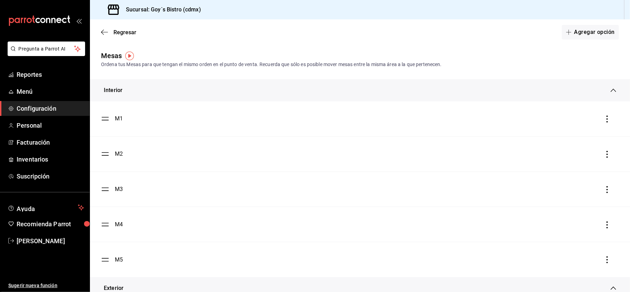
click at [56, 113] on span "Configuración" at bounding box center [50, 108] width 67 height 9
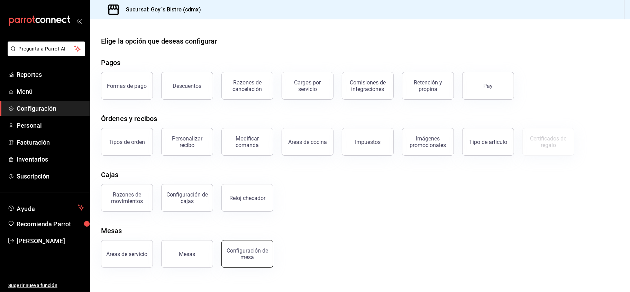
click at [257, 260] on button "Configuración de mesa" at bounding box center [247, 254] width 52 height 28
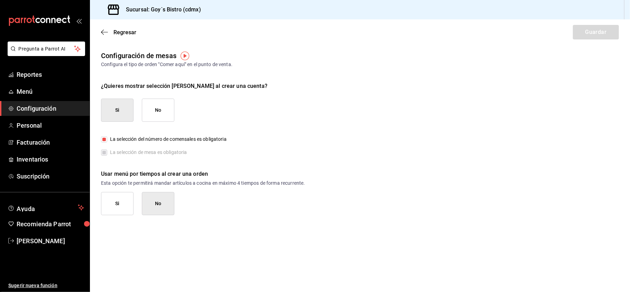
click at [39, 114] on link "Configuración" at bounding box center [45, 108] width 90 height 15
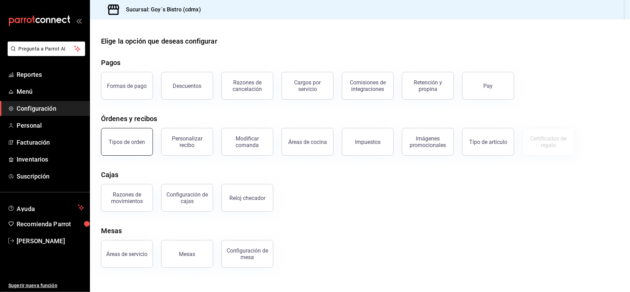
click at [129, 144] on div "Tipos de orden" at bounding box center [127, 142] width 36 height 7
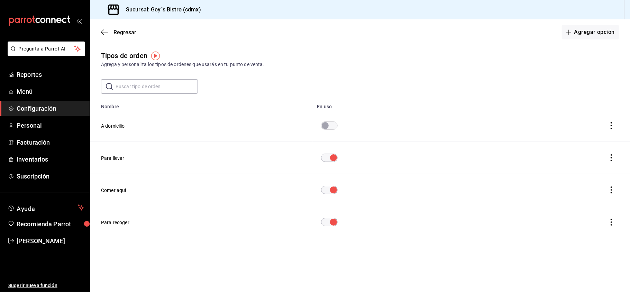
click at [39, 105] on span "Configuración" at bounding box center [50, 108] width 67 height 9
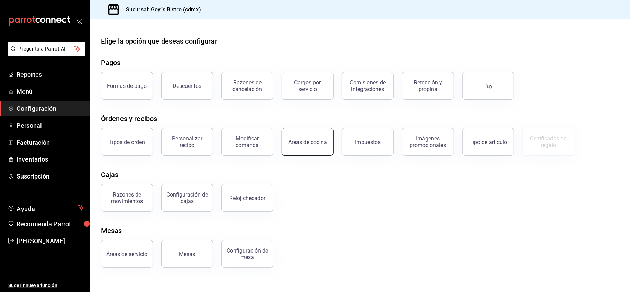
click at [318, 151] on button "Áreas de cocina" at bounding box center [307, 142] width 52 height 28
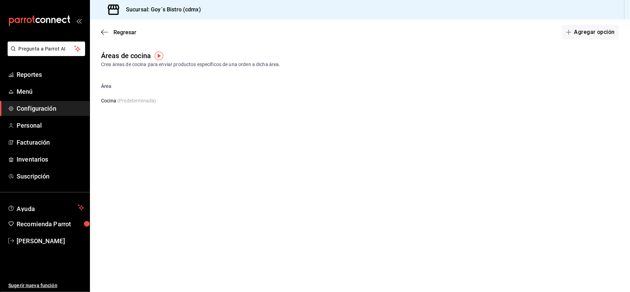
click at [40, 111] on span "Configuración" at bounding box center [50, 108] width 67 height 9
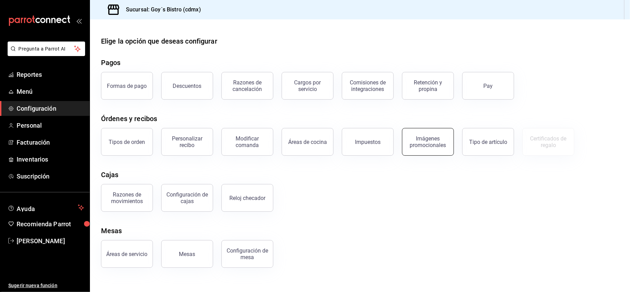
click at [430, 143] on div "Imágenes promocionales" at bounding box center [427, 141] width 43 height 13
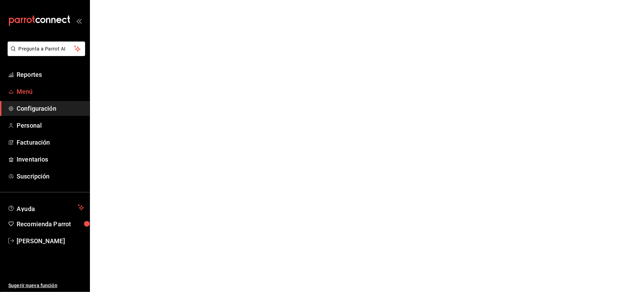
click at [36, 93] on span "Menú" at bounding box center [50, 91] width 67 height 9
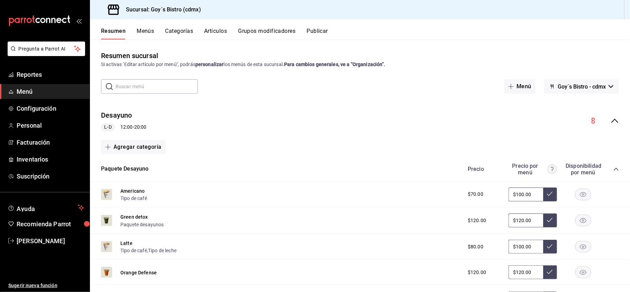
click at [184, 30] on button "Categorías" at bounding box center [179, 34] width 28 height 12
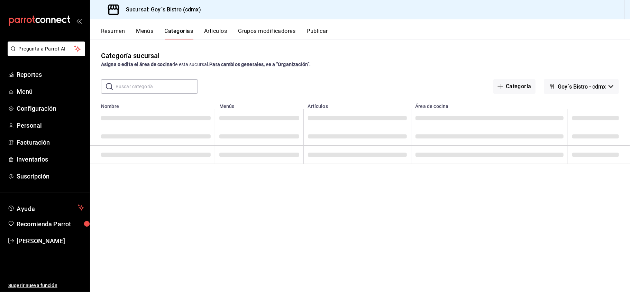
click at [221, 29] on button "Artículos" at bounding box center [215, 34] width 23 height 12
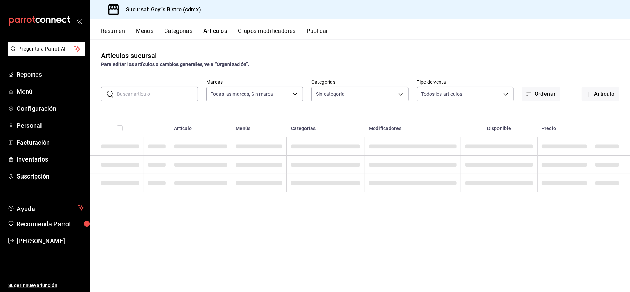
type input "4b314b31-4aa1-403d-8e63-d33bb8151bfe"
type input "971eaed9-9943-48f5-99e3-8c9099be20c8,fb9d4f83-869e-4c93-a244-686280743929,92a22…"
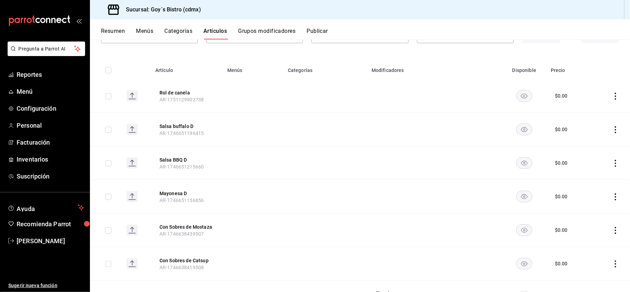
scroll to position [1, 0]
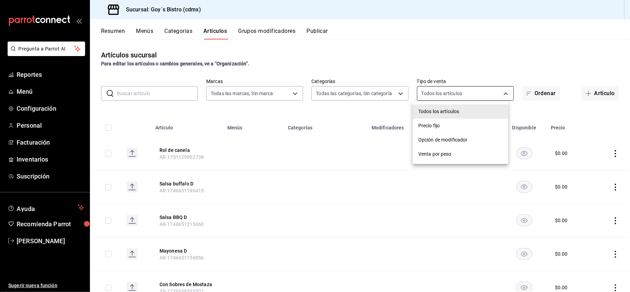
click at [469, 86] on body "Pregunta a Parrot AI Reportes Menú Configuración Personal Facturación Inventari…" at bounding box center [315, 146] width 630 height 292
click at [374, 93] on div at bounding box center [315, 146] width 630 height 292
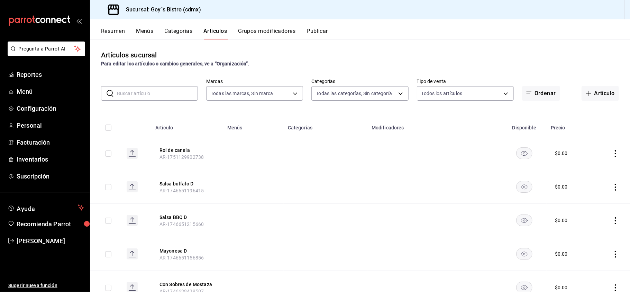
click at [374, 93] on div "Todos los artículos Precio fijo Opción de modificador Venta por peso" at bounding box center [315, 146] width 630 height 292
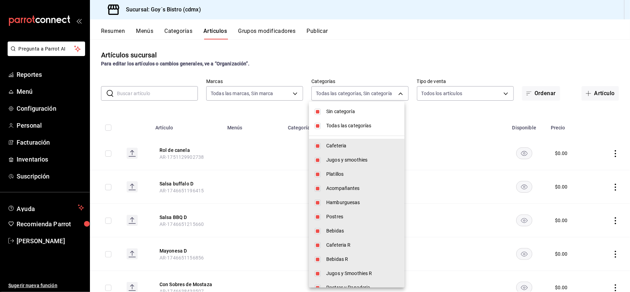
click at [374, 93] on body "Pregunta a Parrot AI Reportes Menú Configuración Personal Facturación Inventari…" at bounding box center [315, 146] width 630 height 292
click at [320, 112] on input "checkbox" at bounding box center [317, 112] width 6 height 6
checkbox input "false"
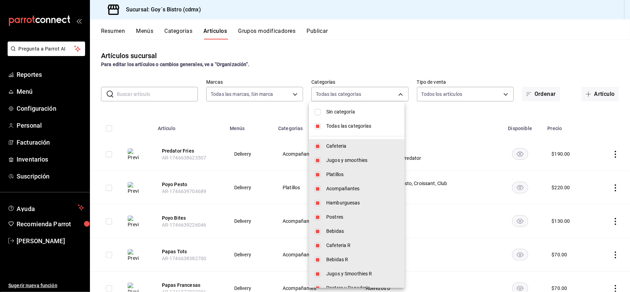
click at [317, 127] on input "checkbox" at bounding box center [317, 126] width 6 height 6
checkbox input "false"
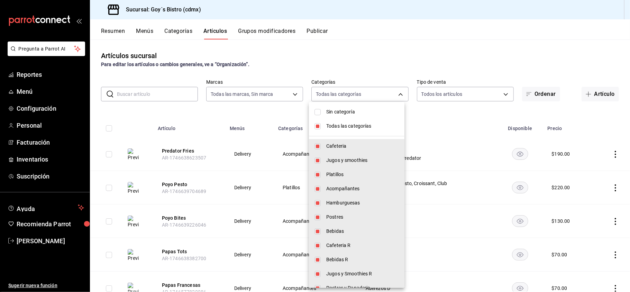
checkbox input "false"
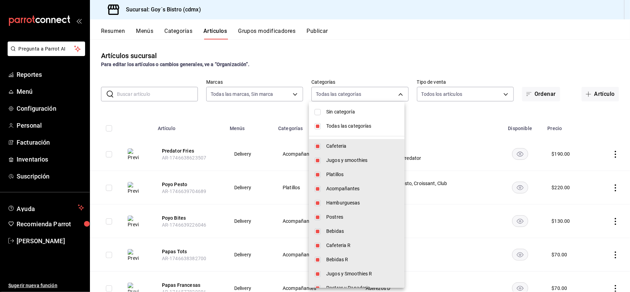
checkbox input "false"
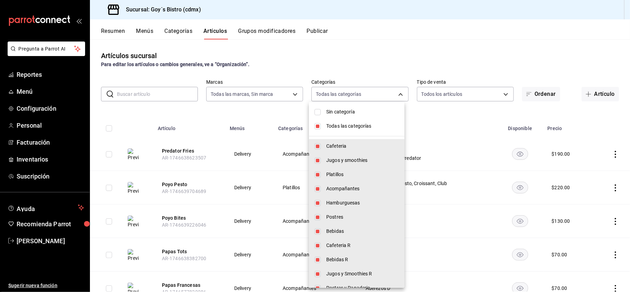
checkbox input "false"
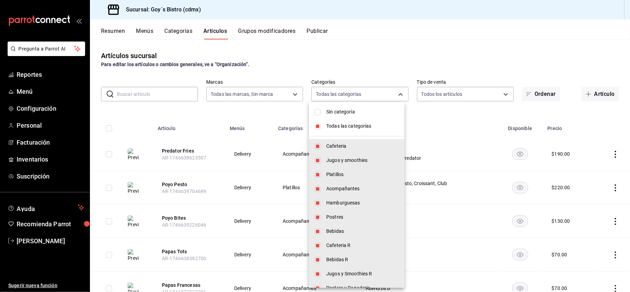
checkbox input "false"
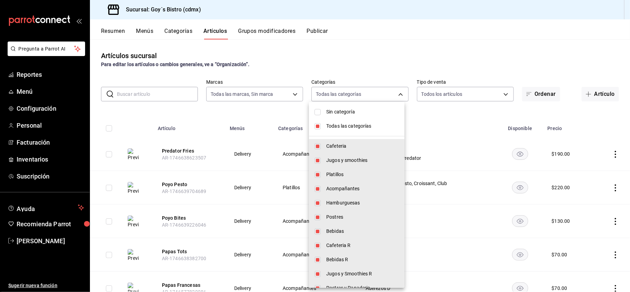
checkbox input "false"
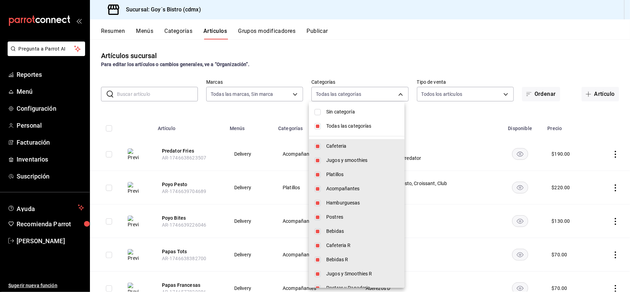
checkbox input "false"
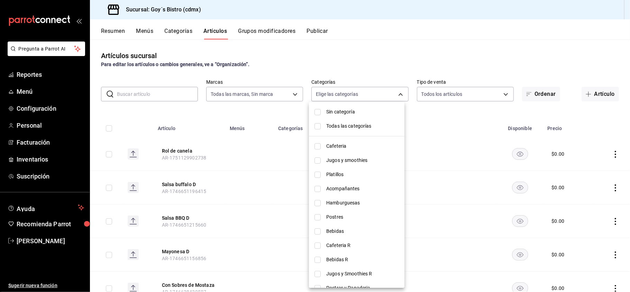
click at [319, 112] on input "checkbox" at bounding box center [317, 112] width 6 height 6
checkbox input "true"
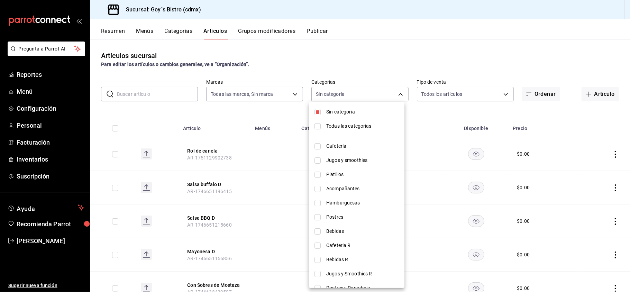
click at [627, 63] on div at bounding box center [315, 146] width 630 height 292
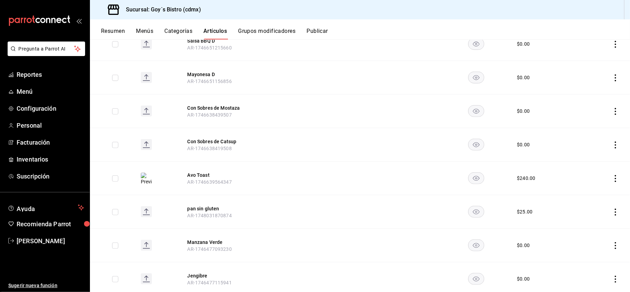
scroll to position [32, 0]
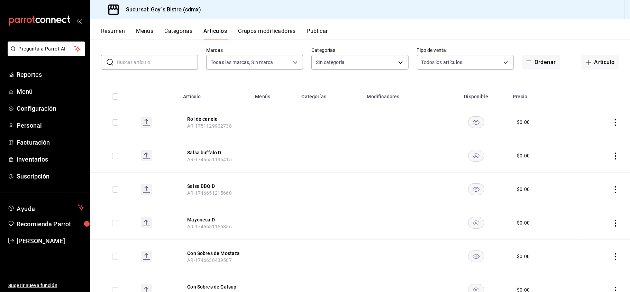
click at [266, 32] on button "Grupos modificadores" at bounding box center [266, 34] width 57 height 12
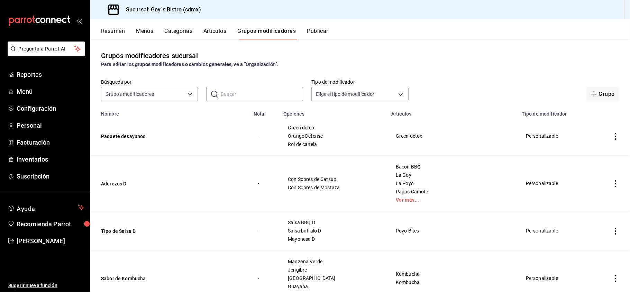
click at [346, 83] on label "Tipo de modificador" at bounding box center [359, 82] width 97 height 5
click at [211, 32] on button "Artículos" at bounding box center [214, 34] width 23 height 12
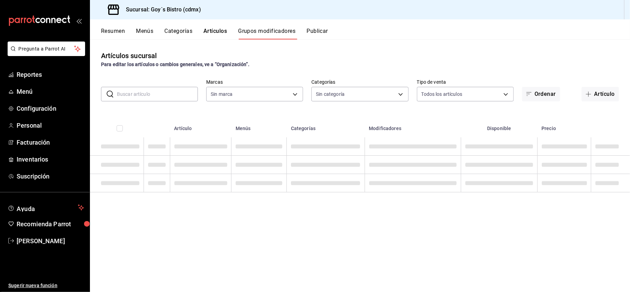
type input "4b314b31-4aa1-403d-8e63-d33bb8151bfe"
type input "971eaed9-9943-48f5-99e3-8c9099be20c8,fb9d4f83-869e-4c93-a244-686280743929,92a22…"
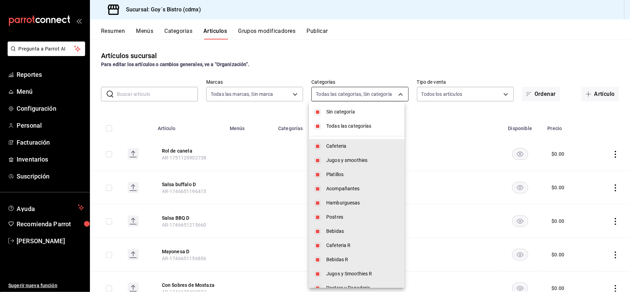
click at [341, 94] on body "Pregunta a Parrot AI Reportes Menú Configuración Personal Facturación Inventari…" at bounding box center [315, 146] width 630 height 292
click at [439, 98] on div at bounding box center [315, 146] width 630 height 292
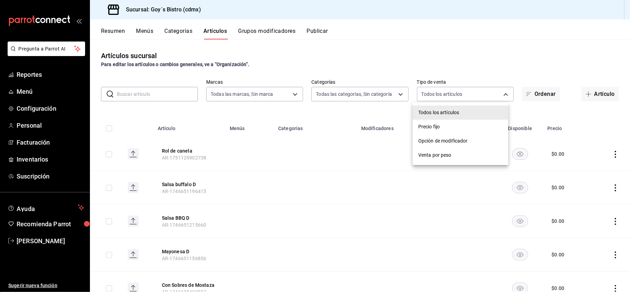
click at [439, 98] on body "Pregunta a Parrot AI Reportes Menú Configuración Personal Facturación Inventari…" at bounding box center [315, 146] width 630 height 292
click at [281, 97] on div at bounding box center [315, 146] width 630 height 292
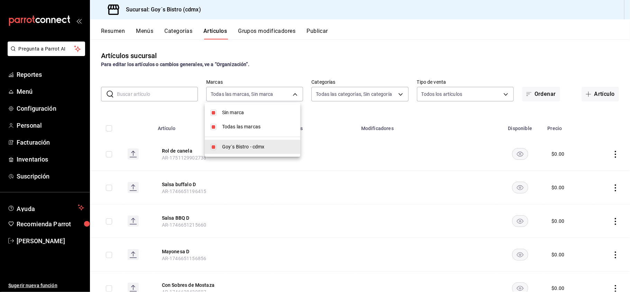
click at [281, 97] on body "Pregunta a Parrot AI Reportes Menú Configuración Personal Facturación Inventari…" at bounding box center [315, 146] width 630 height 292
click at [363, 94] on div at bounding box center [315, 146] width 630 height 292
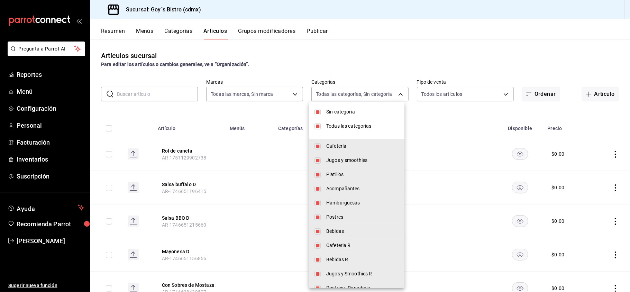
click at [363, 94] on body "Pregunta a Parrot AI Reportes Menú Configuración Personal Facturación Inventari…" at bounding box center [315, 146] width 630 height 292
click at [320, 113] on input "checkbox" at bounding box center [317, 112] width 6 height 6
checkbox input "false"
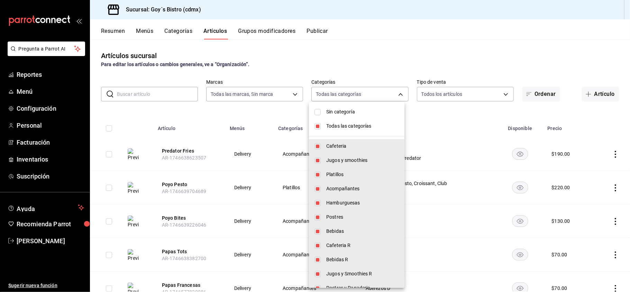
click at [320, 122] on li "Todas las categorías" at bounding box center [356, 126] width 95 height 14
checkbox input "false"
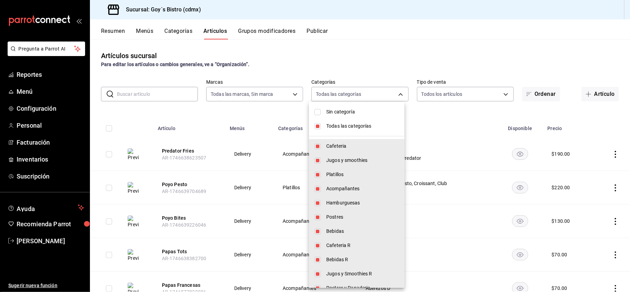
checkbox input "false"
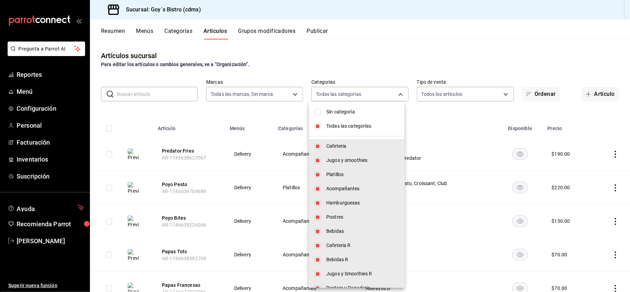
checkbox input "false"
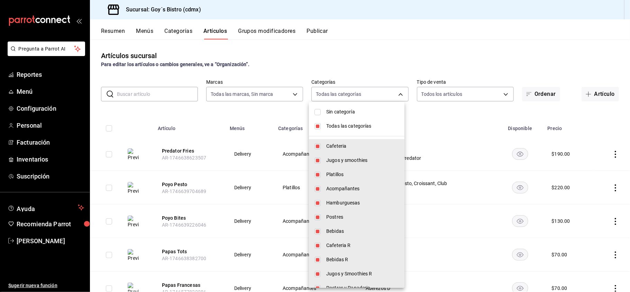
checkbox input "false"
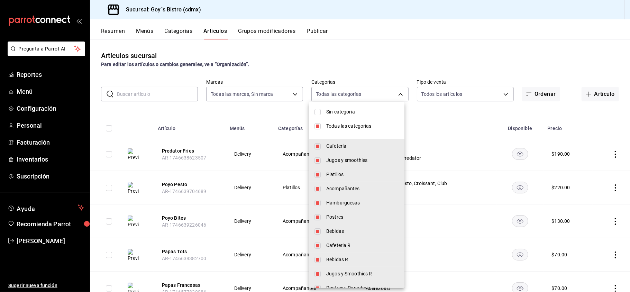
checkbox input "false"
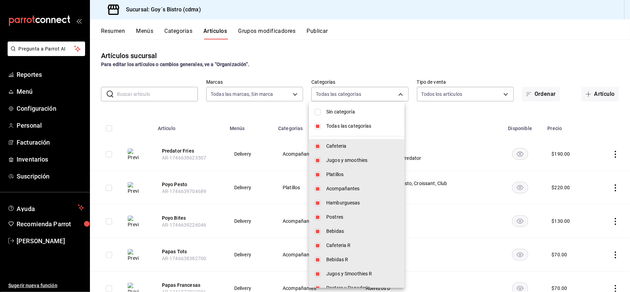
checkbox input "false"
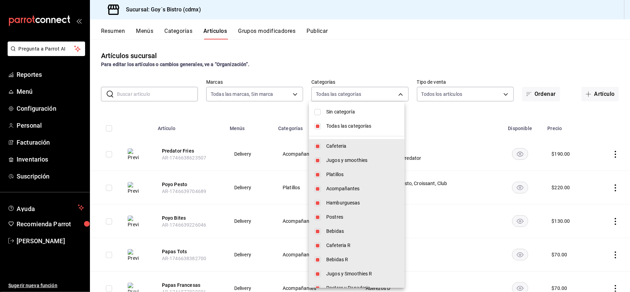
checkbox input "false"
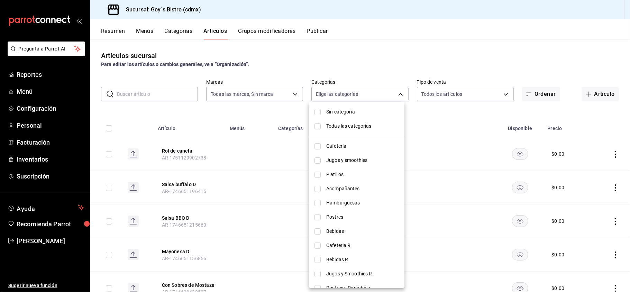
click at [320, 110] on input "checkbox" at bounding box center [317, 112] width 6 height 6
checkbox input "true"
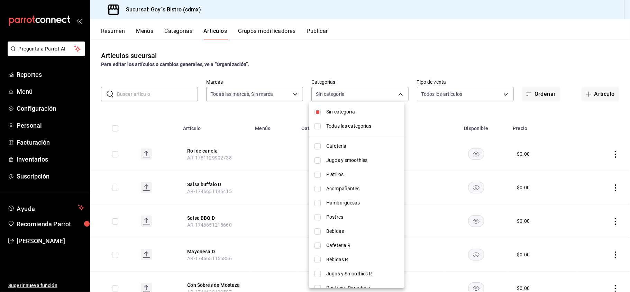
click at [541, 95] on div at bounding box center [315, 146] width 630 height 292
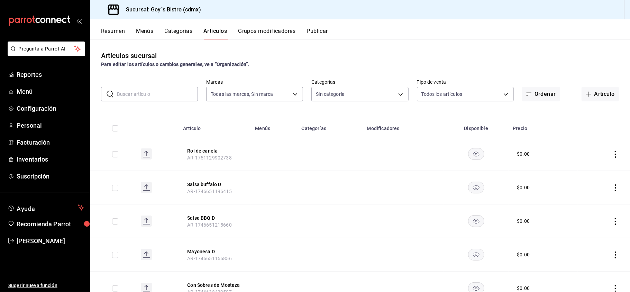
click at [541, 95] on button "Ordenar" at bounding box center [541, 94] width 38 height 15
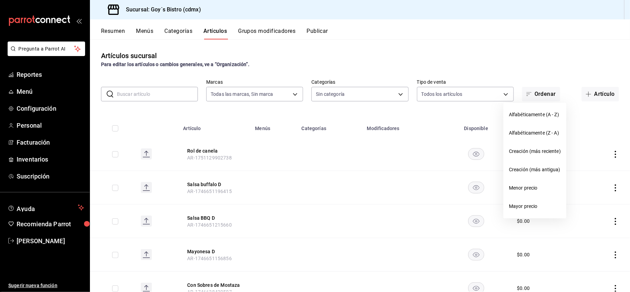
click at [600, 94] on div at bounding box center [315, 146] width 630 height 292
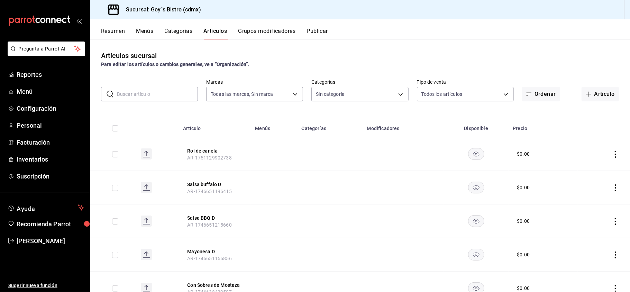
click at [117, 33] on button "Resumen" at bounding box center [113, 34] width 24 height 12
